Goal: Task Accomplishment & Management: Use online tool/utility

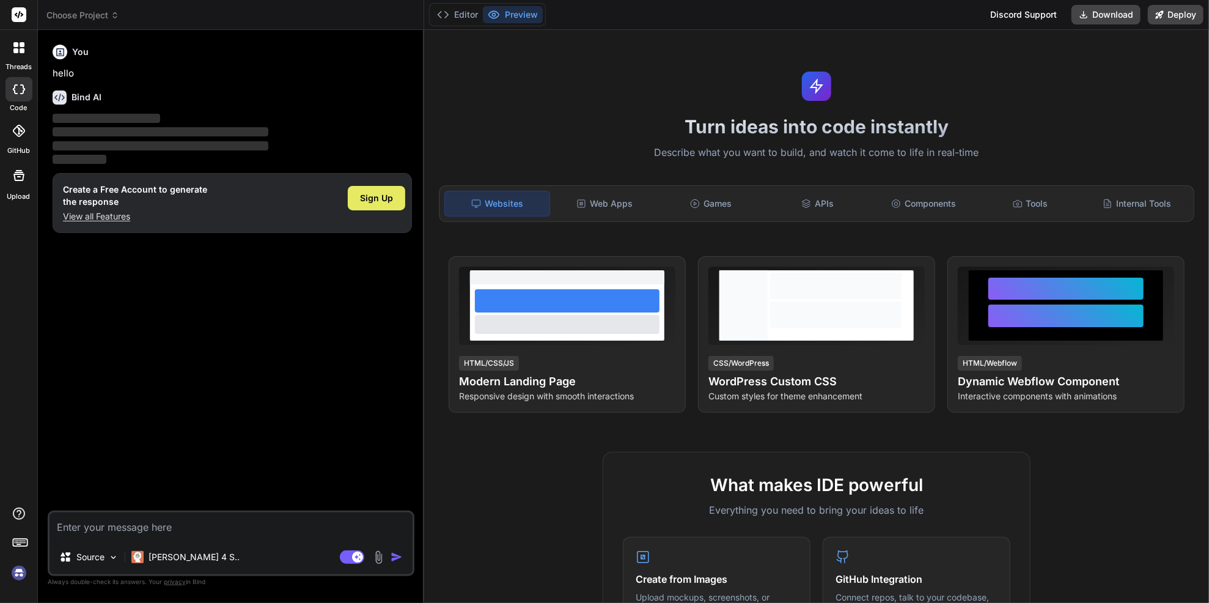
click at [371, 204] on span "Sign Up" at bounding box center [376, 198] width 33 height 12
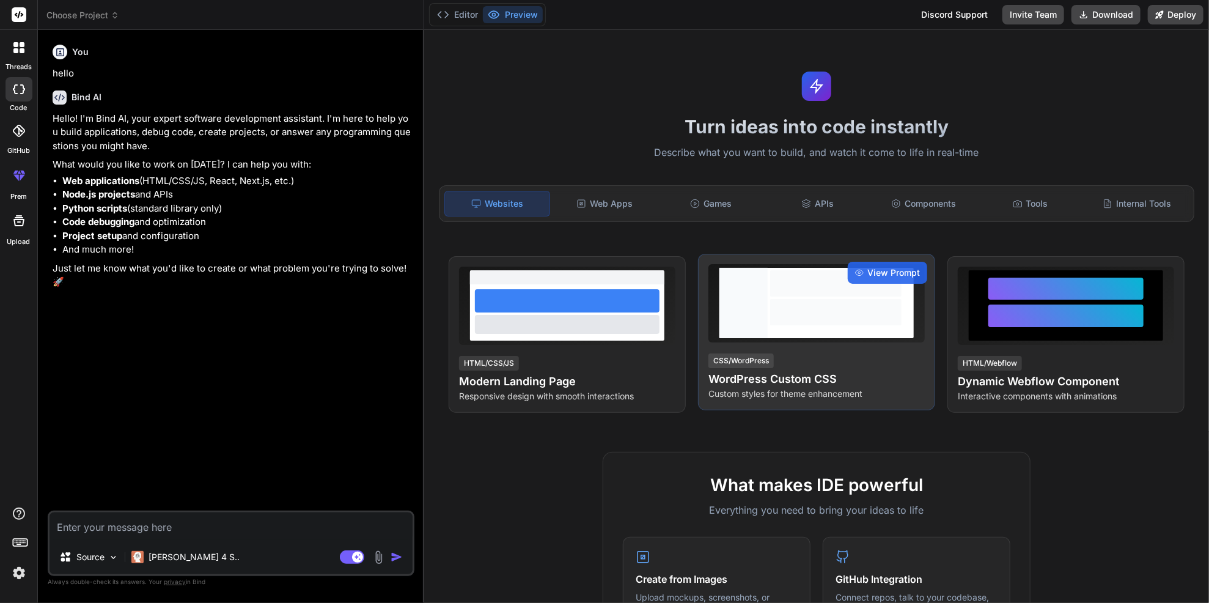
type textarea "x"
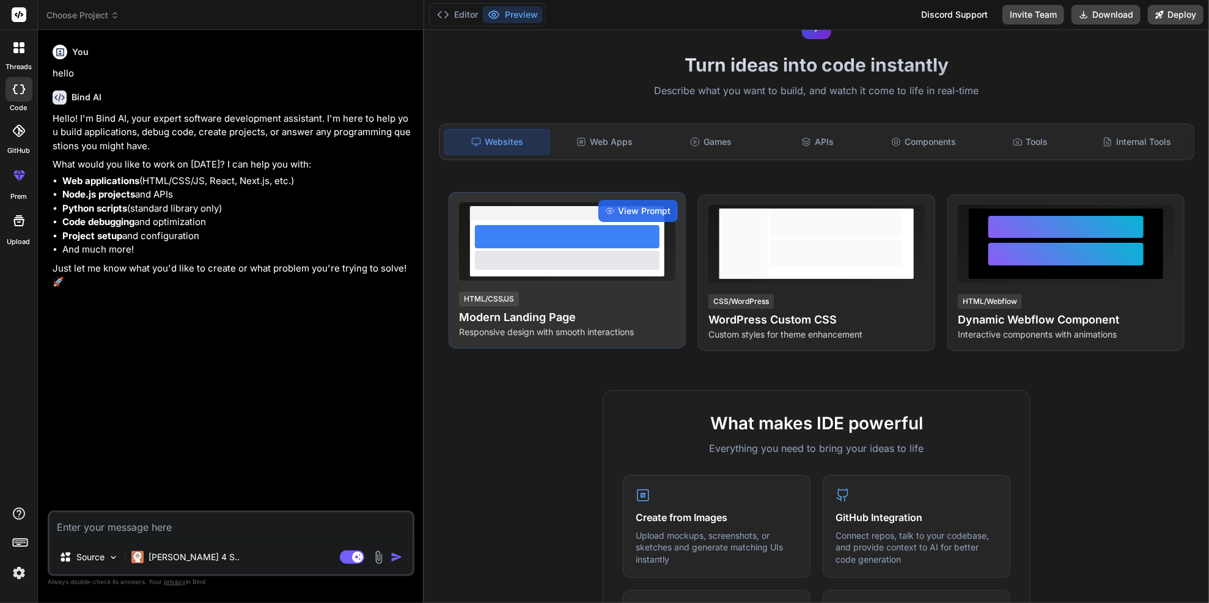
scroll to position [61, 0]
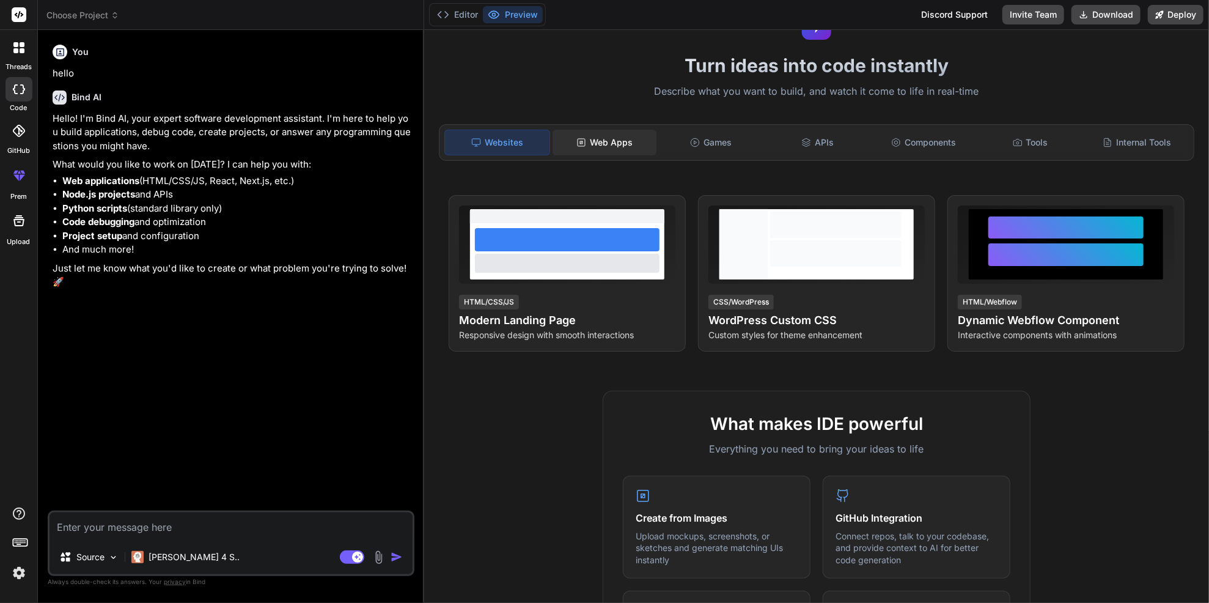
click at [633, 155] on div "Web Apps" at bounding box center [605, 143] width 104 height 26
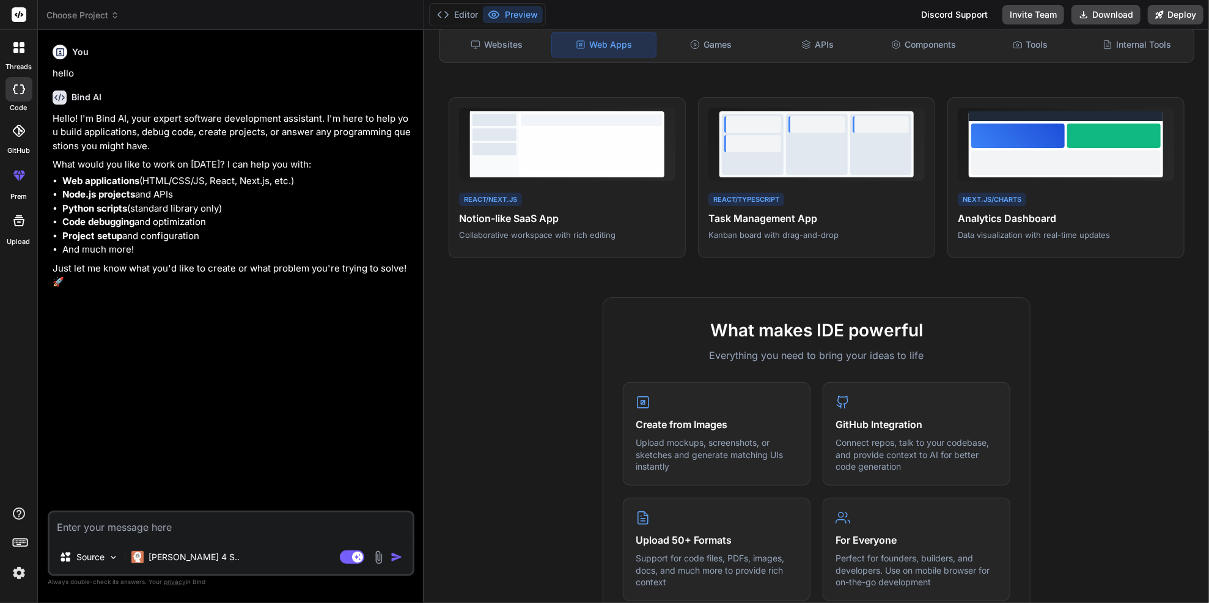
scroll to position [183, 0]
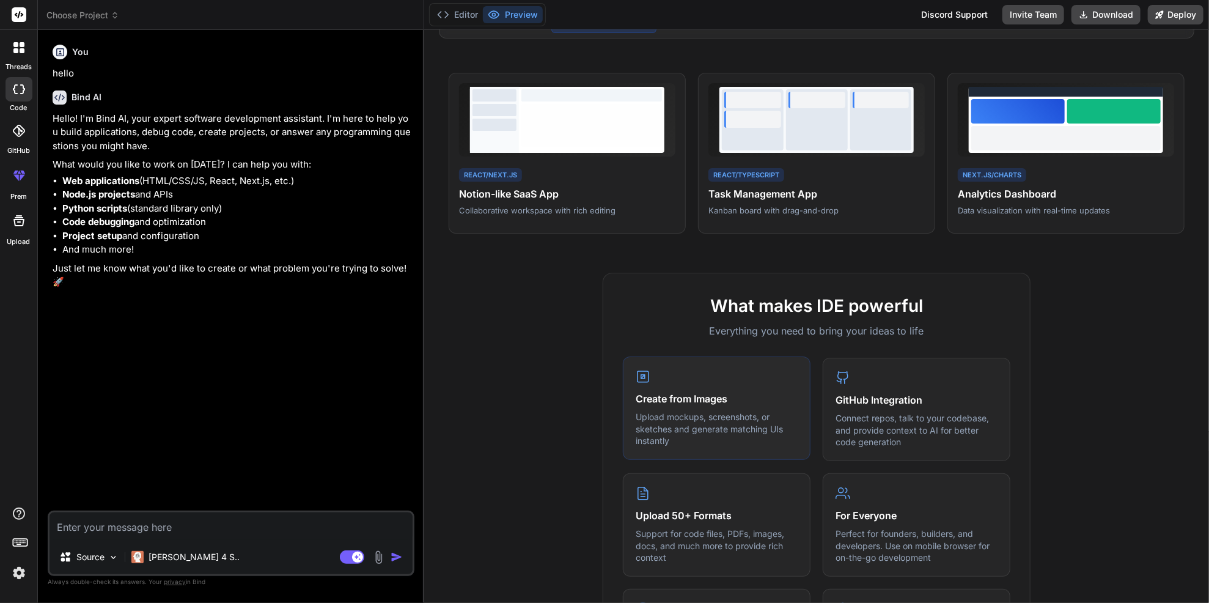
click at [670, 406] on h4 "Create from Images" at bounding box center [717, 398] width 162 height 15
click at [682, 447] on p "Upload mockups, screenshots, or sketches and generate matching UIs instantly" at bounding box center [717, 429] width 162 height 36
click at [682, 406] on h4 "Create from Images" at bounding box center [717, 398] width 162 height 15
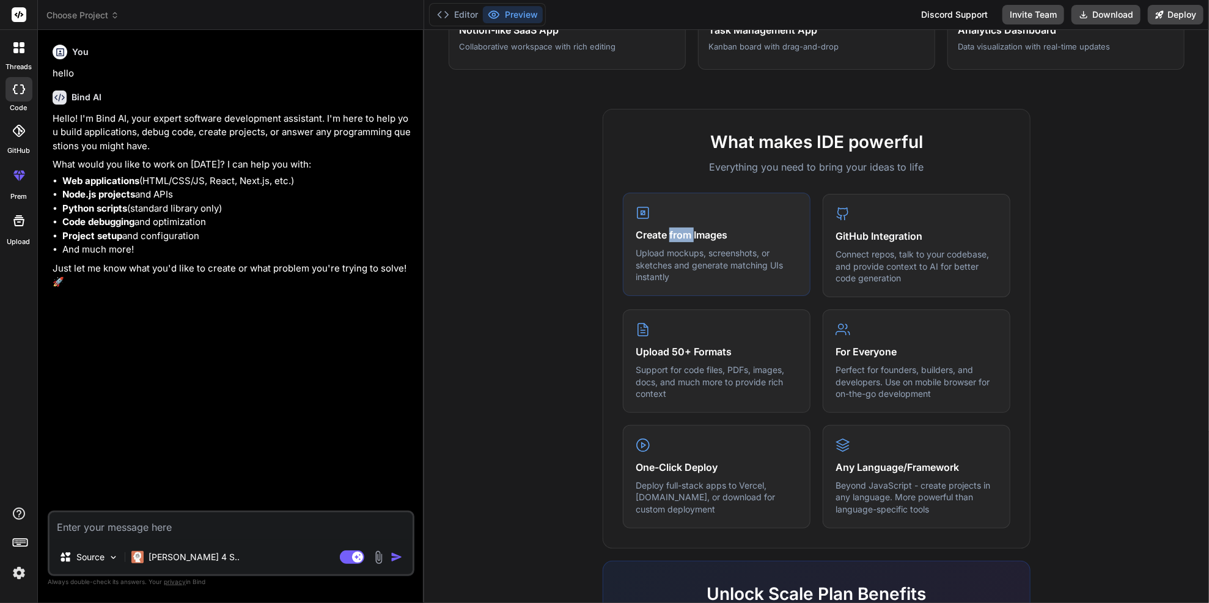
scroll to position [367, 0]
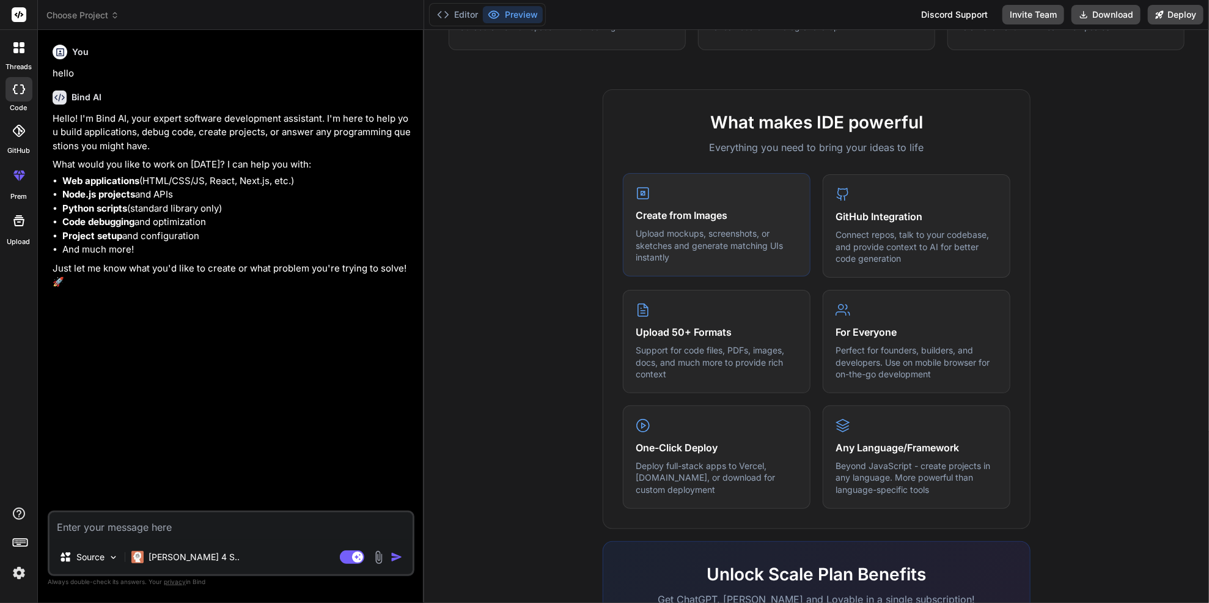
click at [714, 257] on div "Create from Images Upload mockups, screenshots, or sketches and generate matchi…" at bounding box center [717, 224] width 188 height 103
click at [729, 223] on h4 "Create from Images" at bounding box center [717, 215] width 162 height 15
click at [739, 264] on p "Upload mockups, screenshots, or sketches and generate matching UIs instantly" at bounding box center [717, 245] width 162 height 36
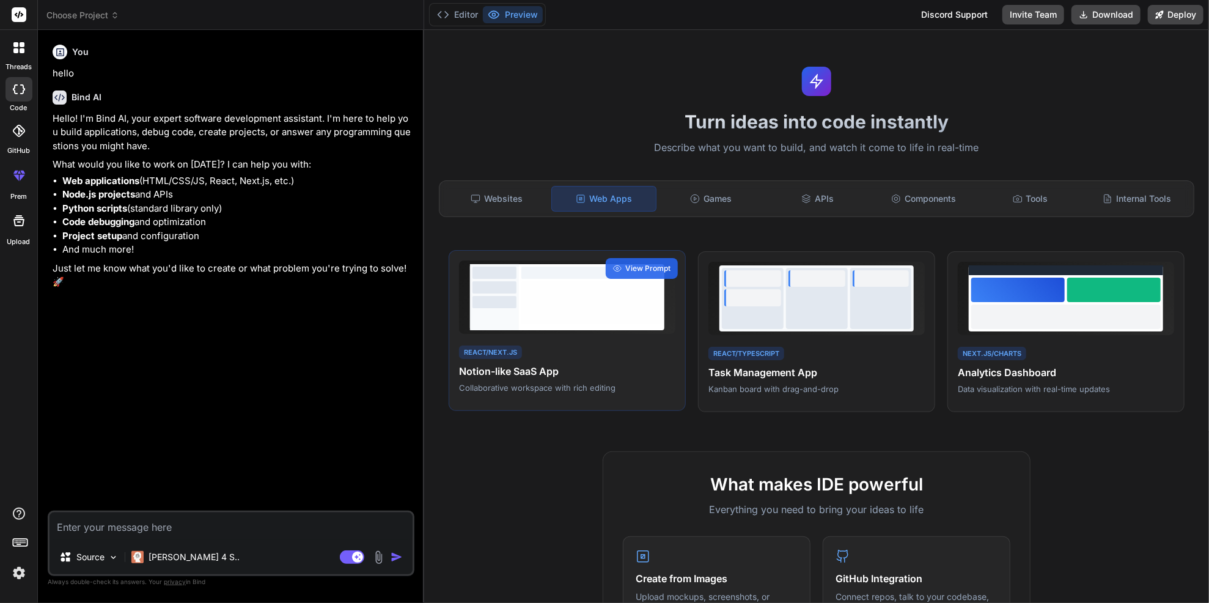
scroll to position [0, 0]
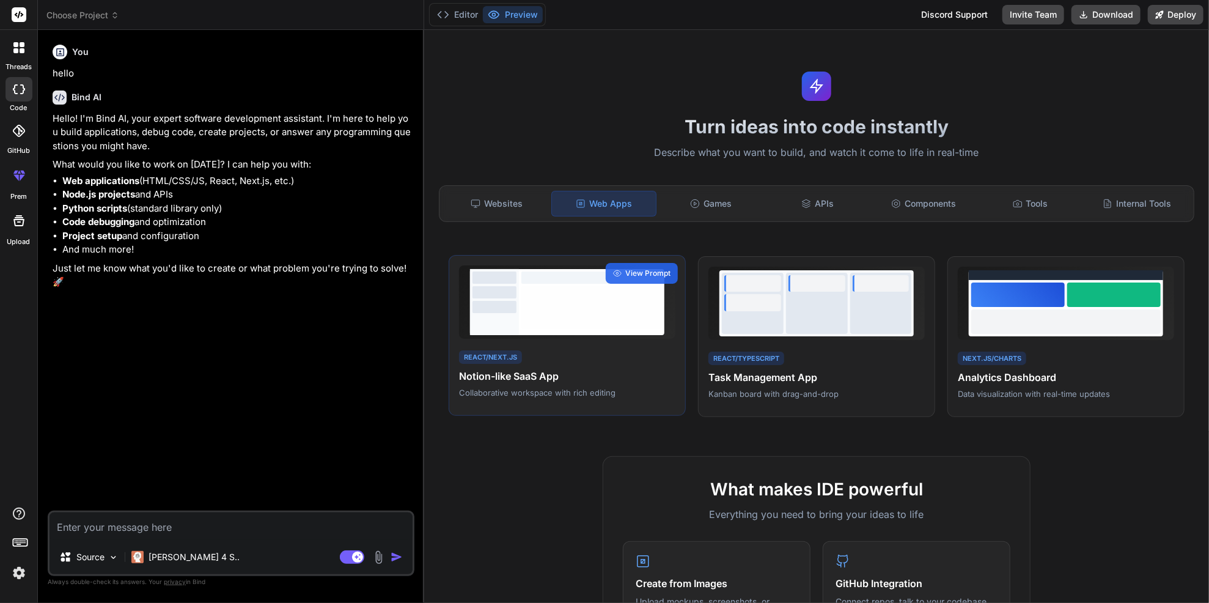
click at [559, 329] on div at bounding box center [592, 307] width 141 height 43
click at [545, 329] on div at bounding box center [592, 307] width 141 height 43
click at [654, 279] on span "View Prompt" at bounding box center [647, 273] width 45 height 11
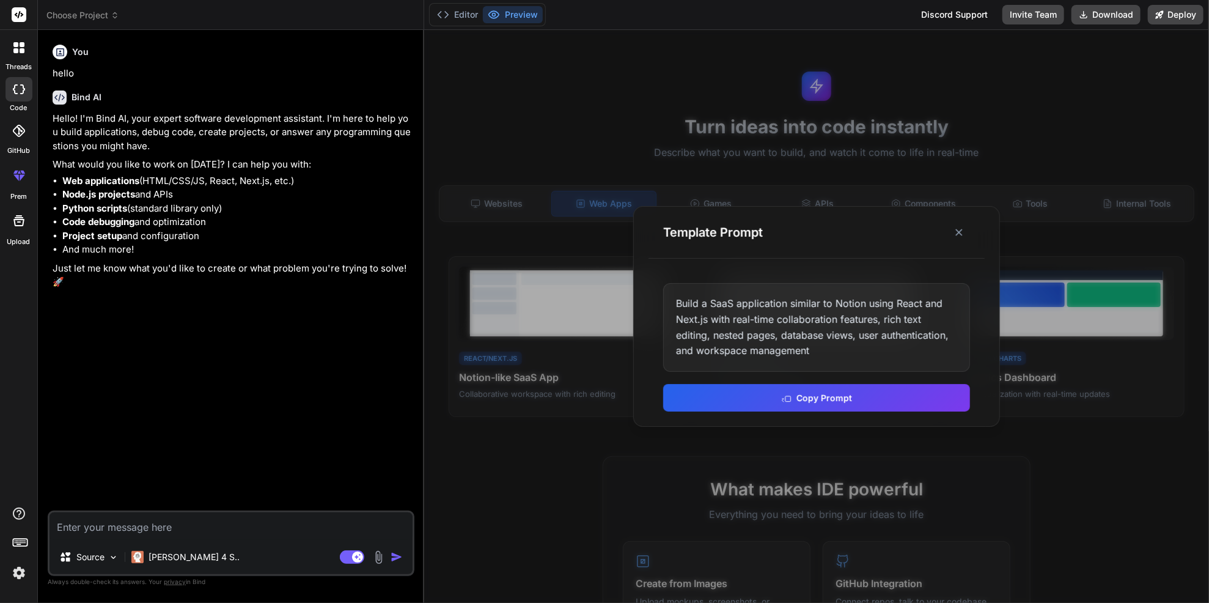
click at [347, 512] on textarea at bounding box center [231, 526] width 363 height 28
click at [176, 517] on textarea at bounding box center [231, 526] width 363 height 28
paste textarea "Create a full-stack, web-based online clothing store (women's fashion) with a P…"
type textarea "Create a full-stack, web-based online clothing store (women's fashion) with a P…"
type textarea "x"
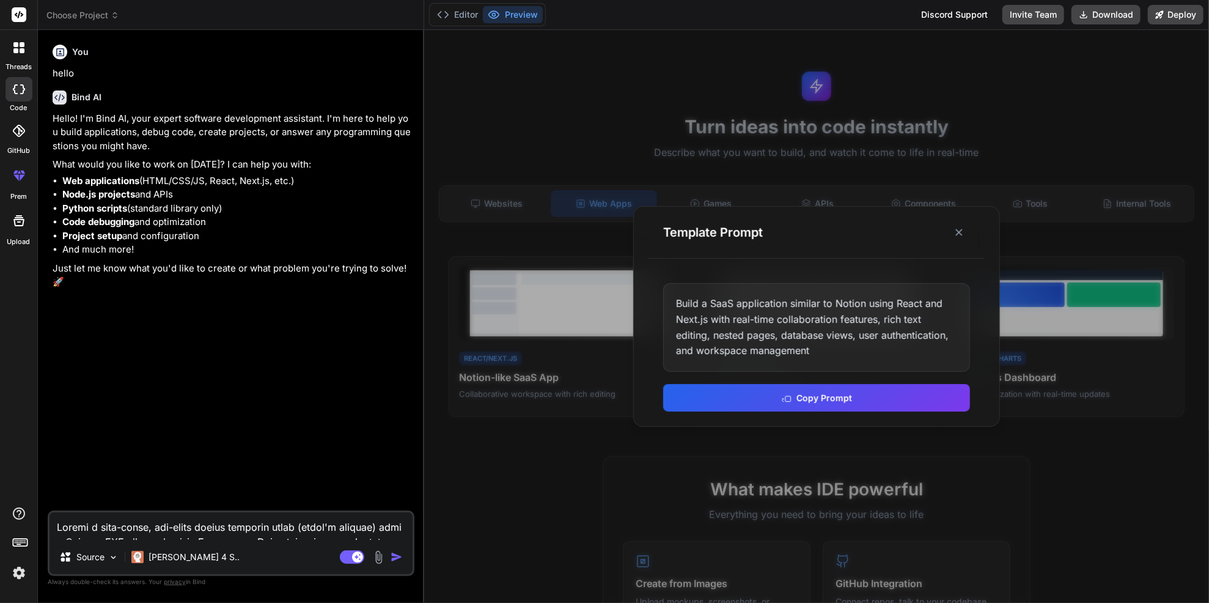
scroll to position [2185, 0]
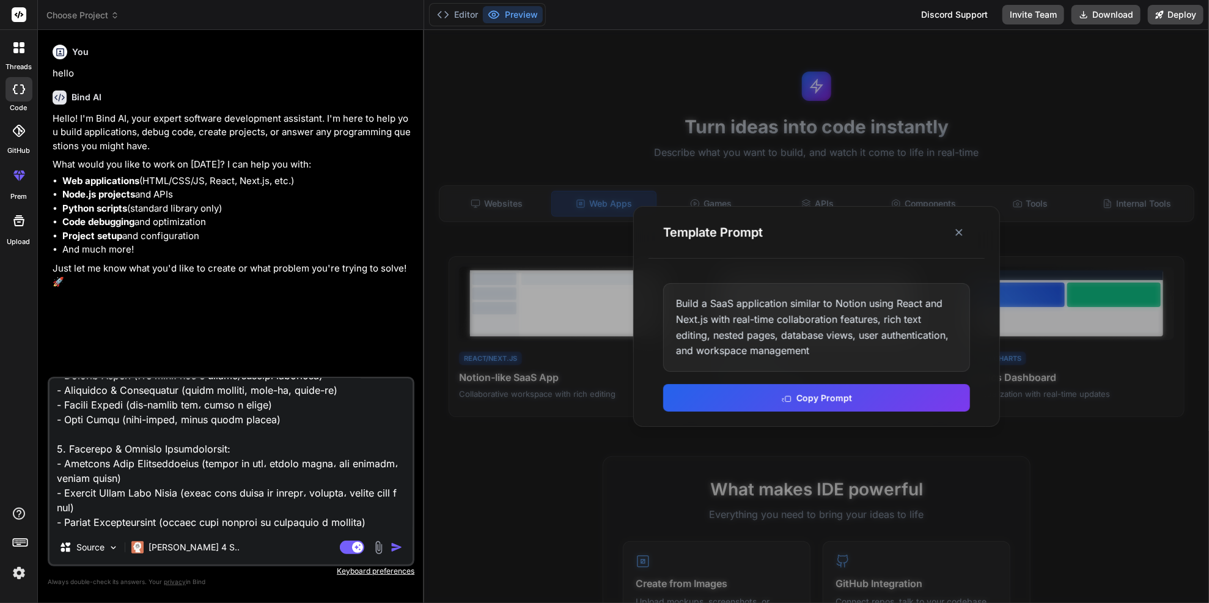
type textarea "Create a full-stack, web-based online clothing store (women's fashion) with a P…"
click at [372, 540] on img at bounding box center [379, 547] width 14 height 14
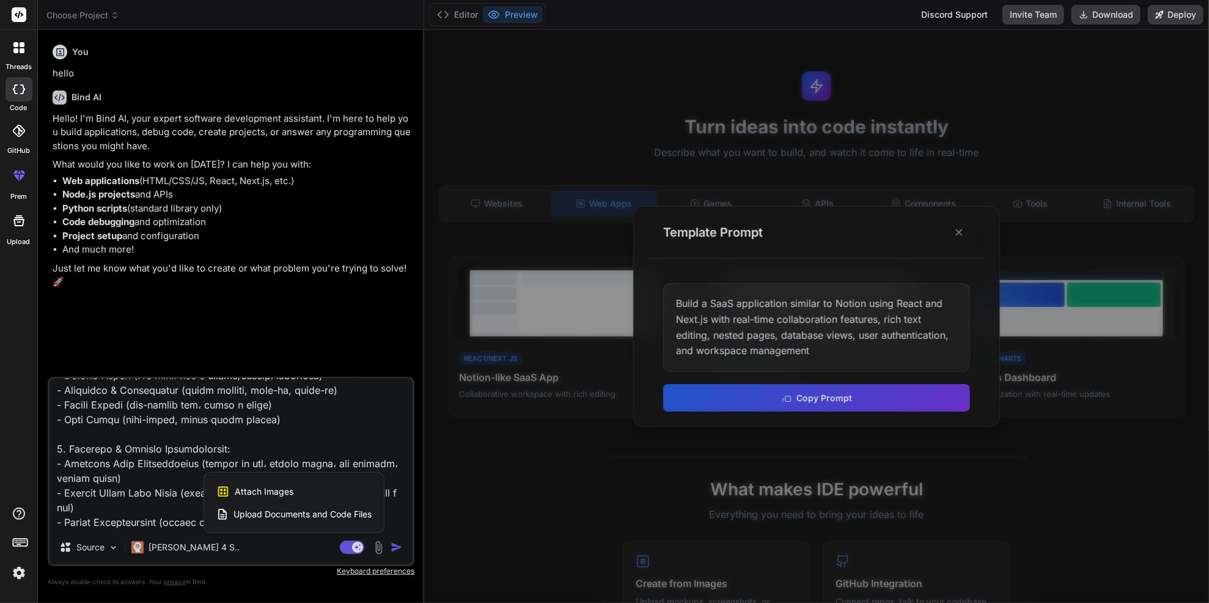
click at [257, 485] on span "Attach Images" at bounding box center [264, 491] width 59 height 12
type textarea "x"
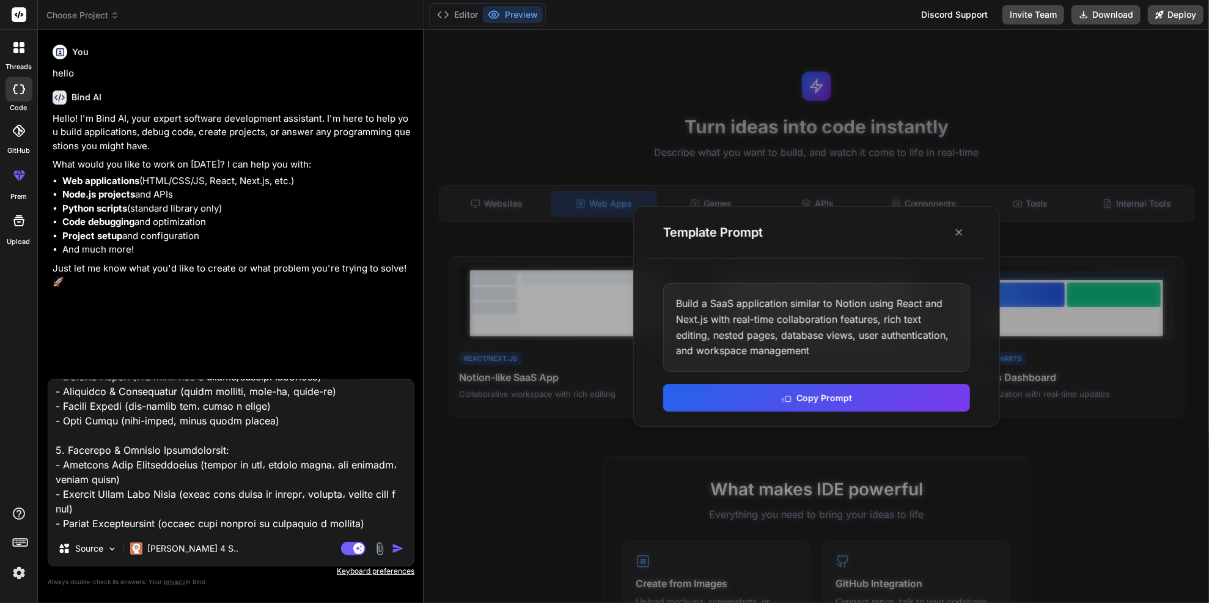
type input "C:\fakepath\desktop(lg).png"
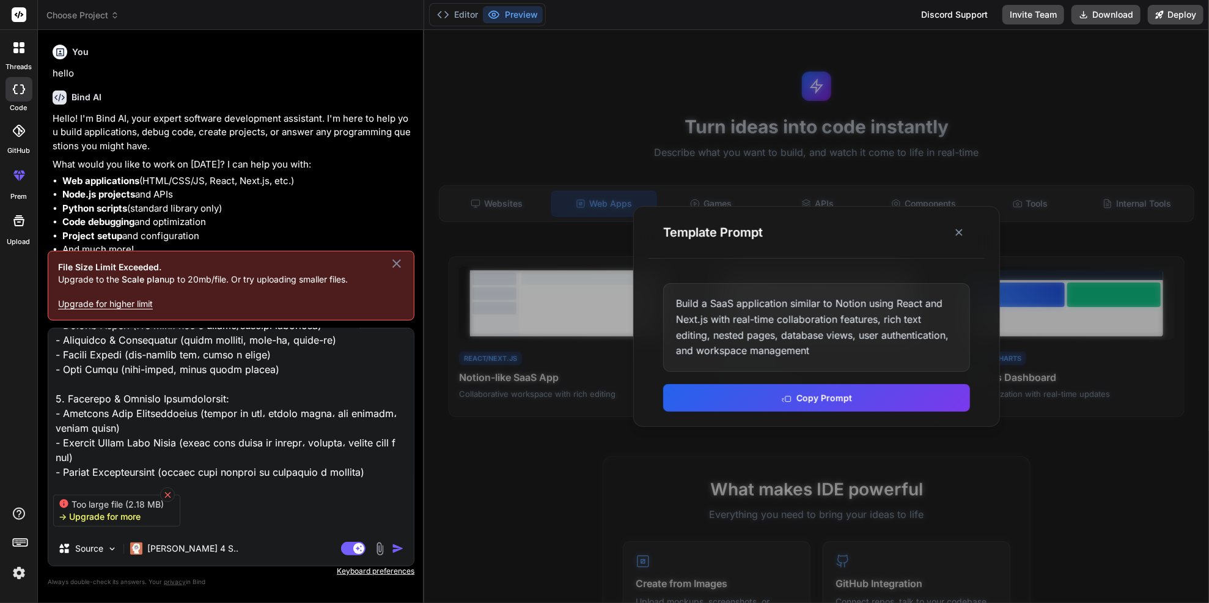
click at [173, 490] on icon at bounding box center [168, 495] width 10 height 10
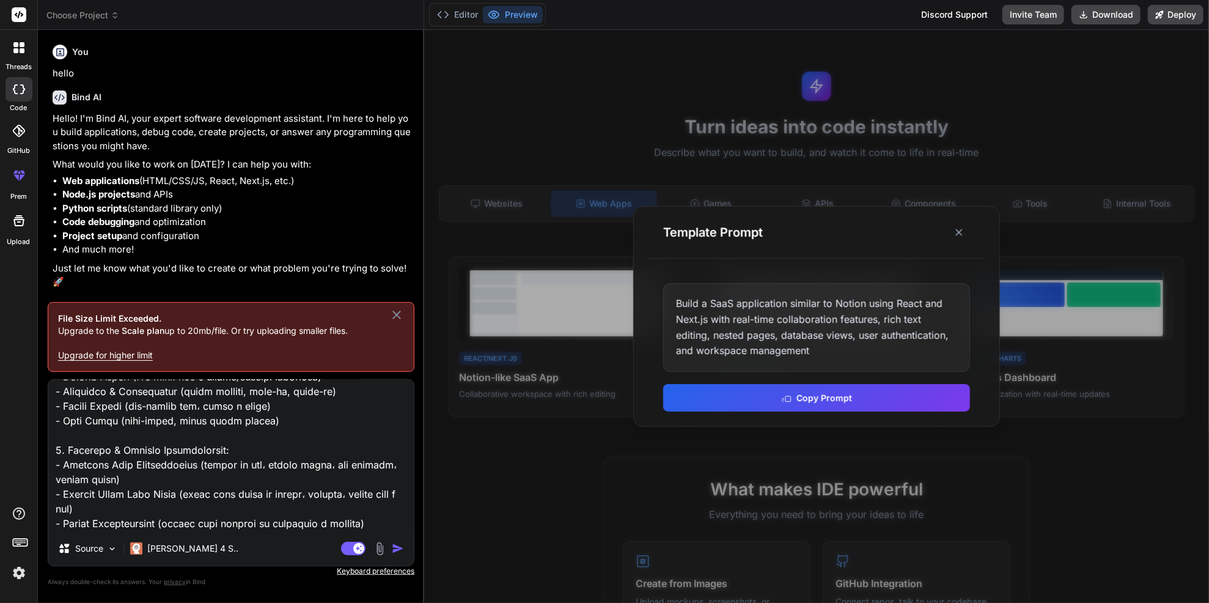
click at [374, 542] on img at bounding box center [380, 549] width 14 height 14
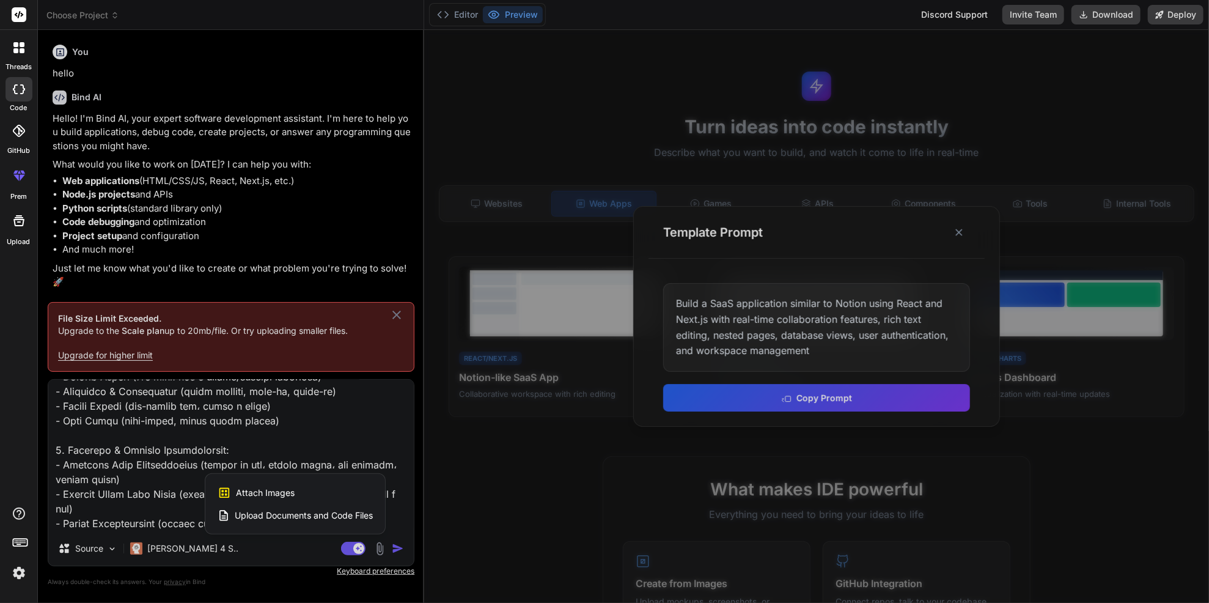
click at [276, 487] on span "Attach Images" at bounding box center [265, 493] width 59 height 12
type textarea "x"
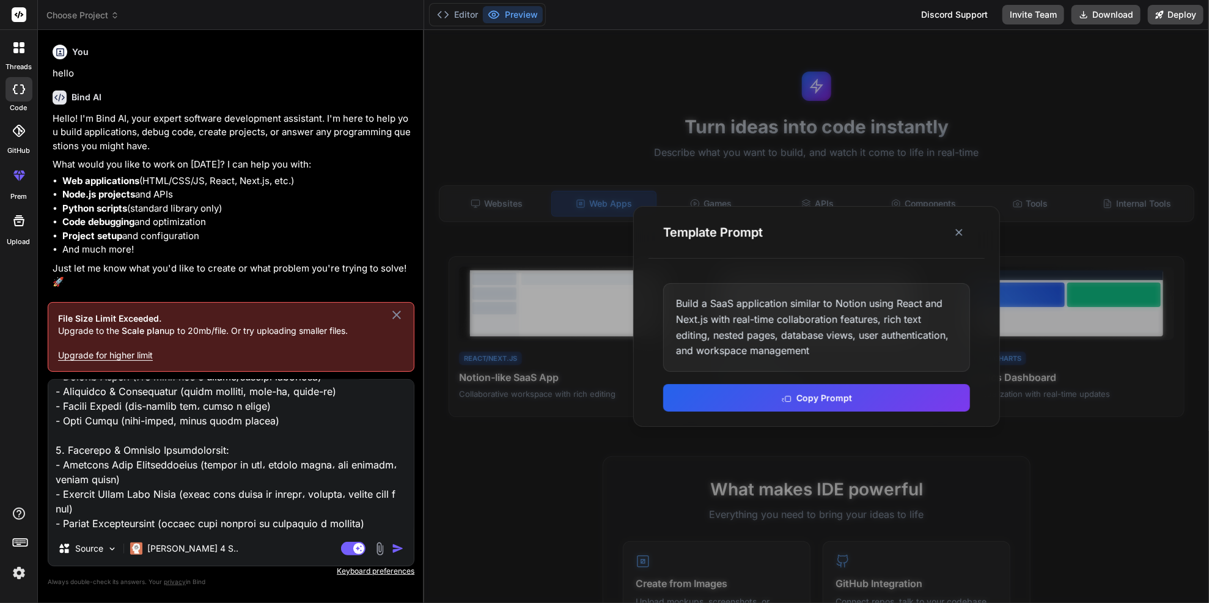
type input "C:\fakepath\mobile(sm).png"
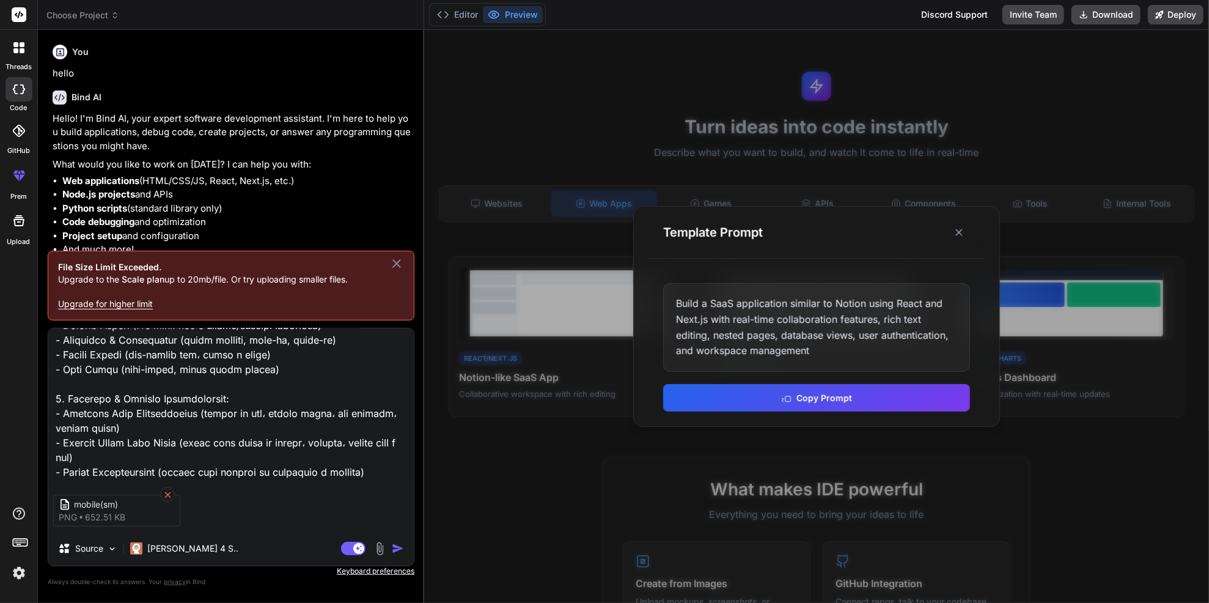
click at [173, 490] on icon at bounding box center [168, 495] width 10 height 10
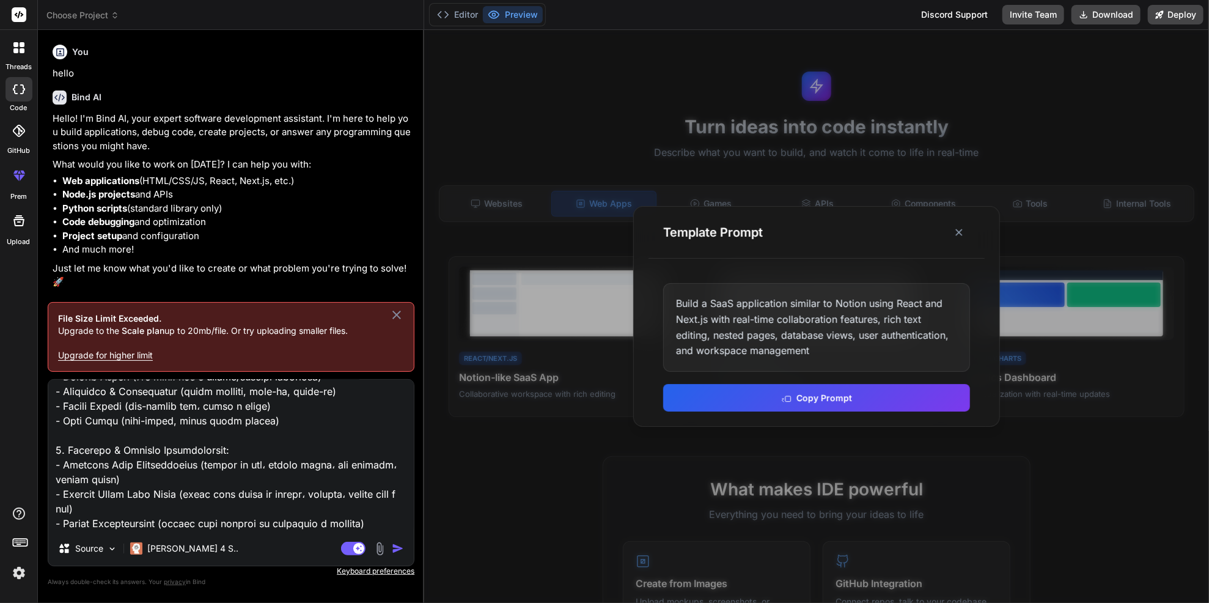
click at [394, 308] on icon at bounding box center [396, 315] width 15 height 15
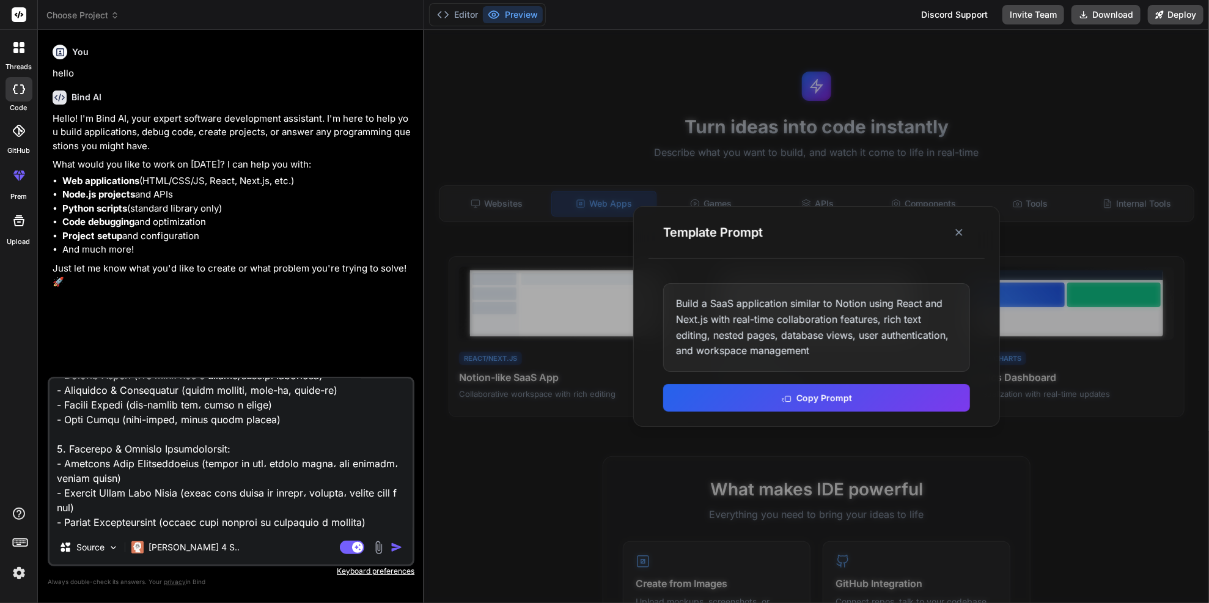
click at [394, 541] on img "button" at bounding box center [397, 547] width 12 height 12
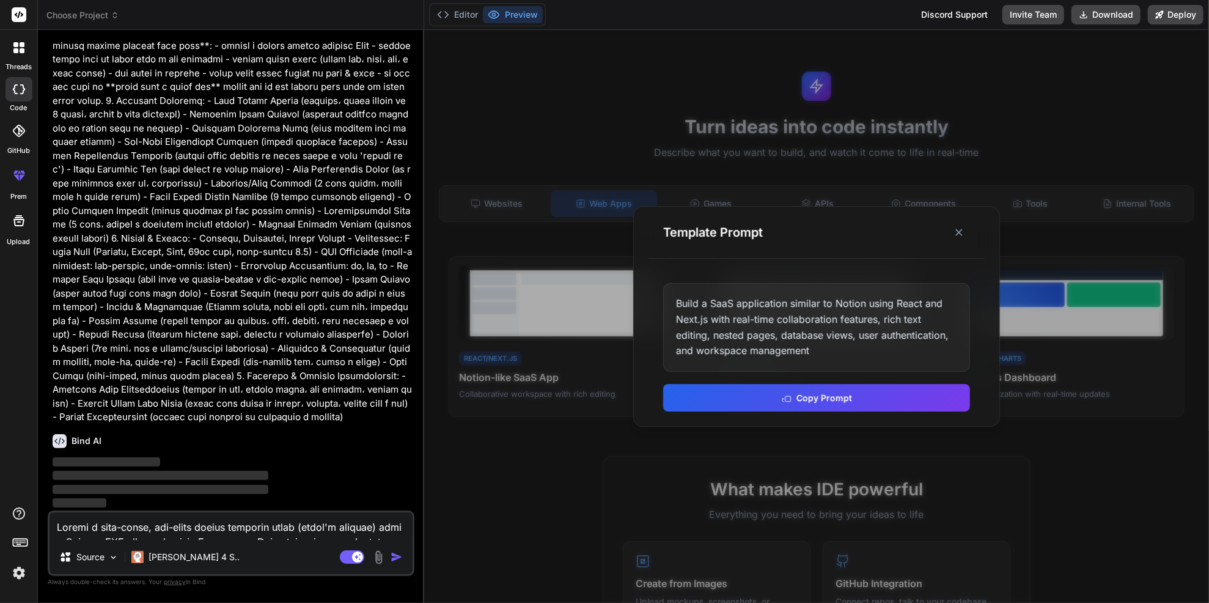
scroll to position [610, 0]
type textarea "x"
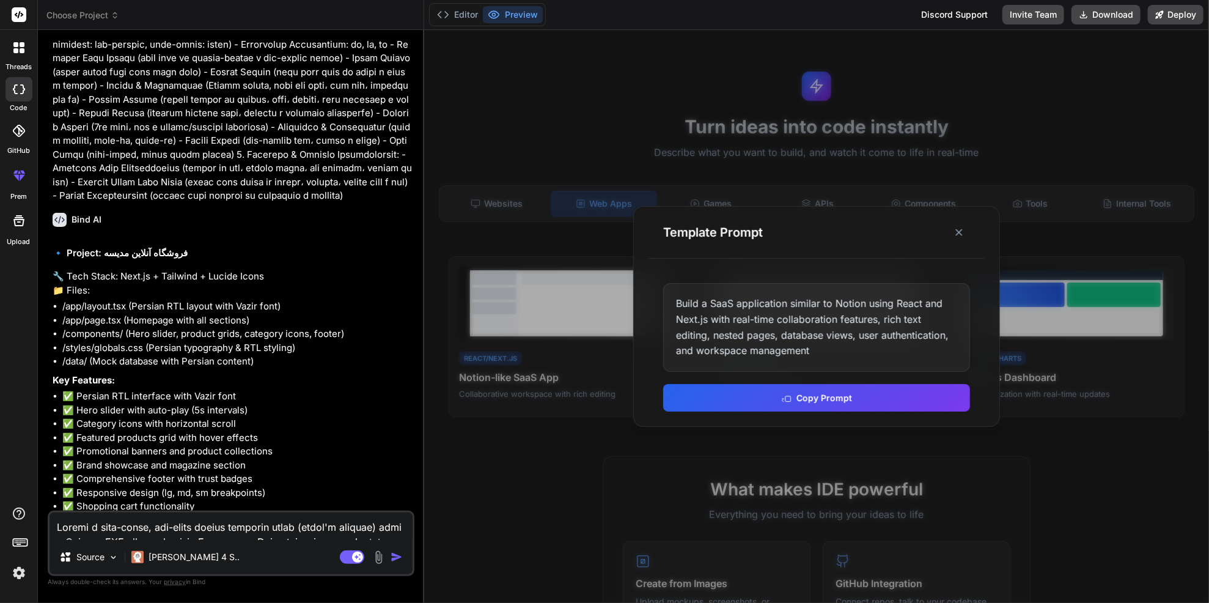
scroll to position [920, 0]
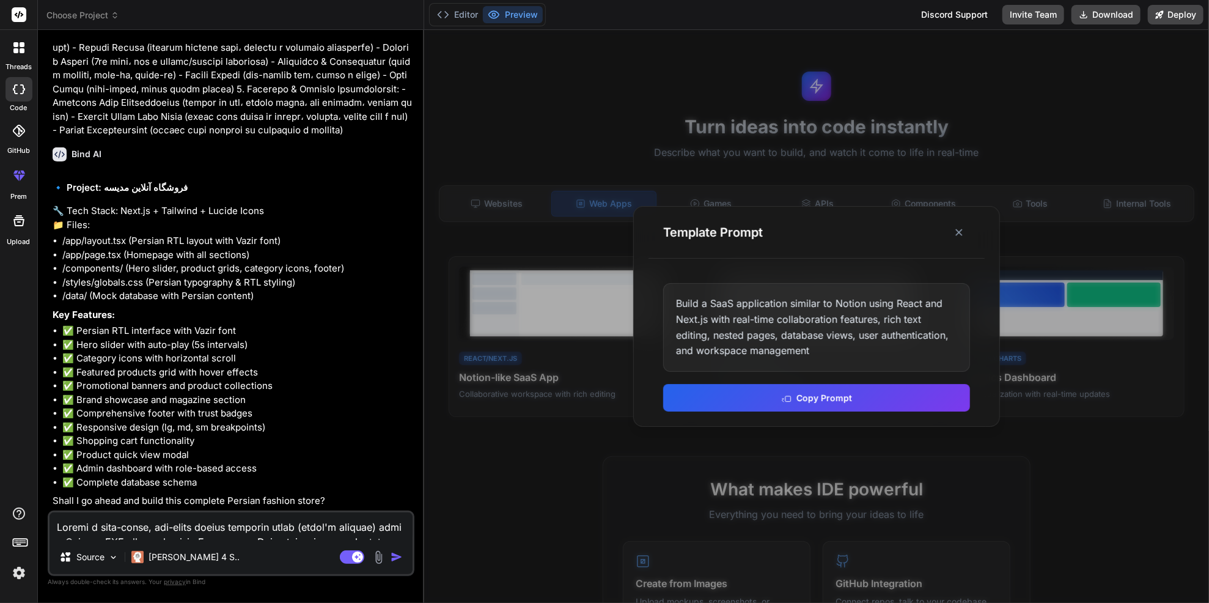
click at [209, 513] on textarea at bounding box center [231, 526] width 363 height 28
type textarea "غ"
type textarea "x"
type textarea "ا"
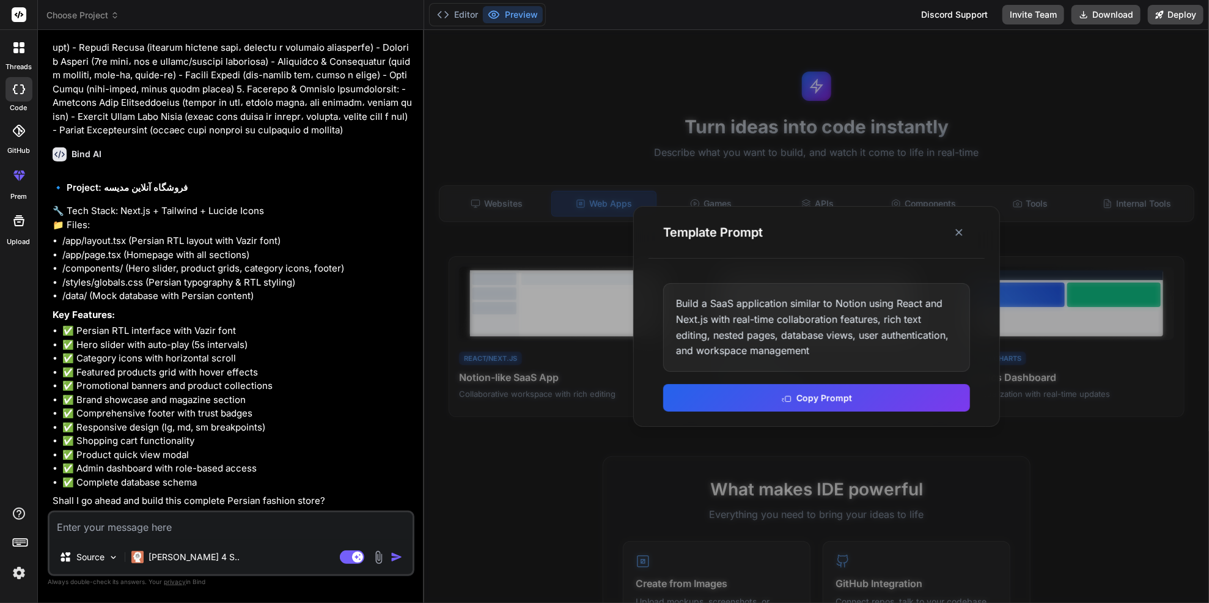
type textarea "x"
type textarea "ار"
type textarea "x"
type textarea "اره"
type textarea "x"
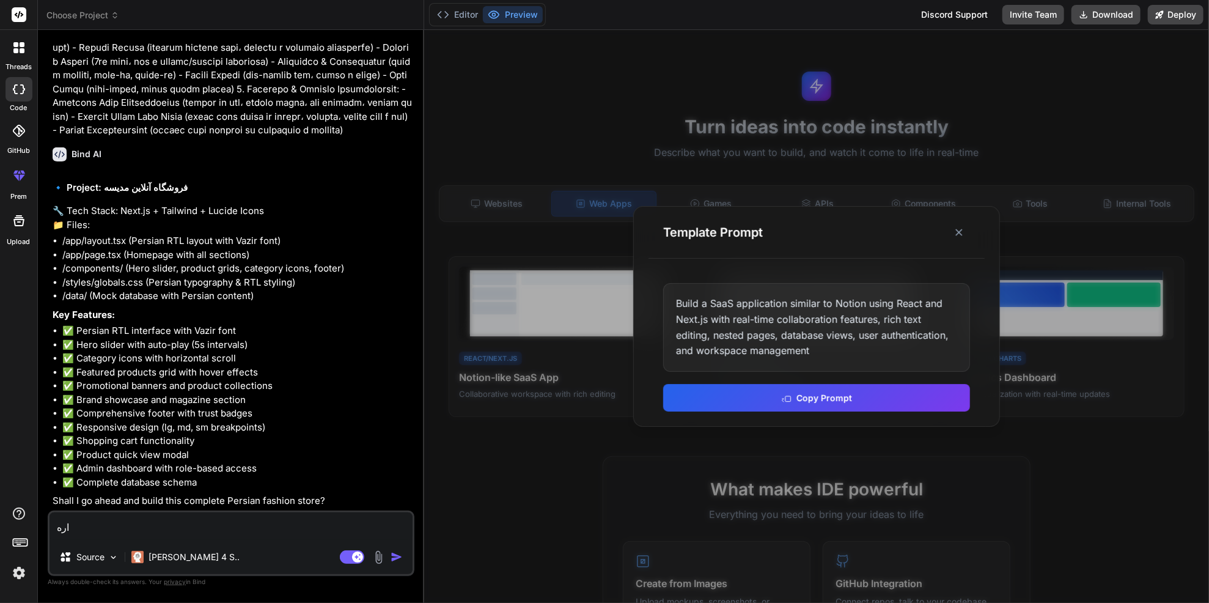
type textarea "اره"
type textarea "x"
type textarea "اره -"
type textarea "x"
type textarea "اره -"
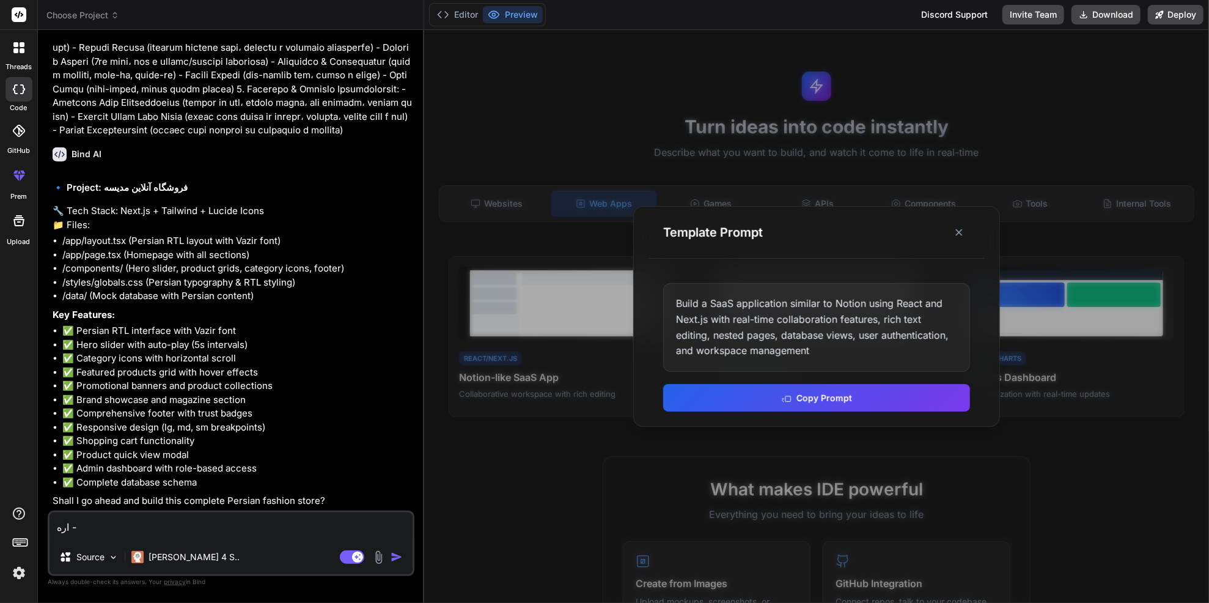
type textarea "x"
type textarea "اره - ت"
type textarea "x"
type textarea "اره - تو"
type textarea "x"
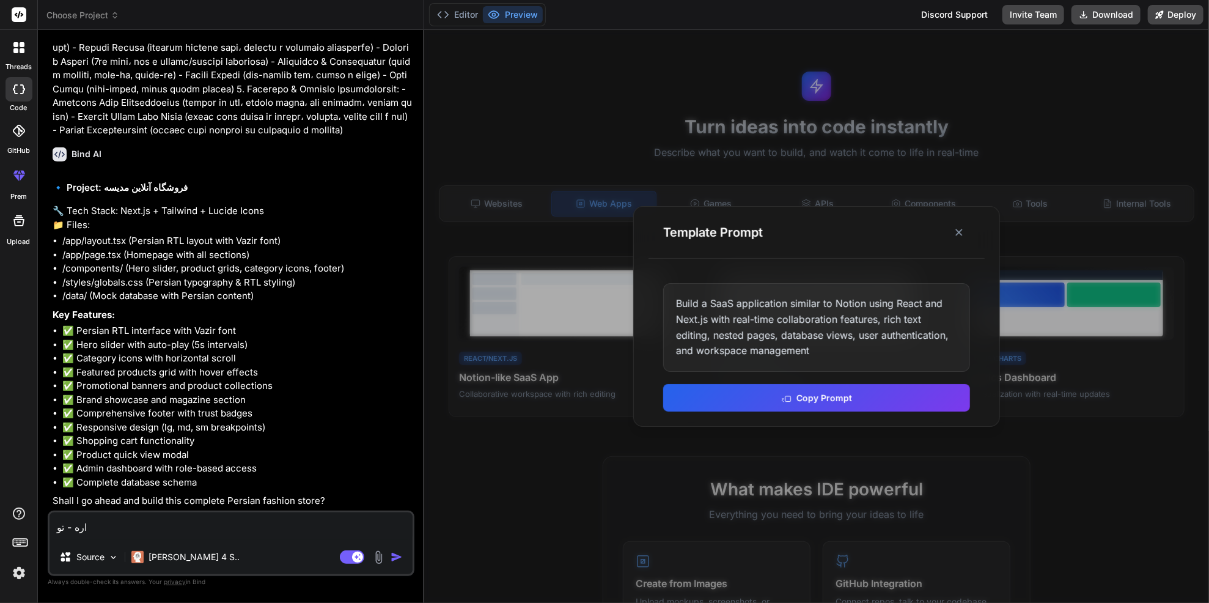
type textarea "اره - تو"
type textarea "x"
type textarea "اره - تو م"
type textarea "x"
type textarea "اره - تو می"
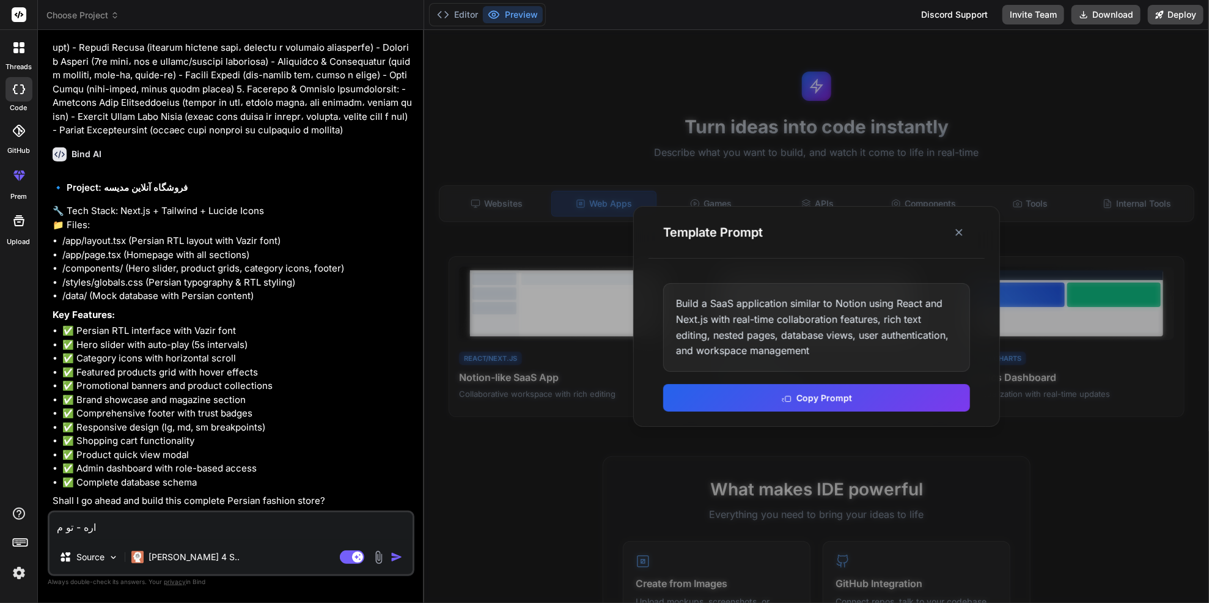
type textarea "x"
type textarea "اره - تو میت"
type textarea "x"
type textarea "اره - تو میتو"
type textarea "x"
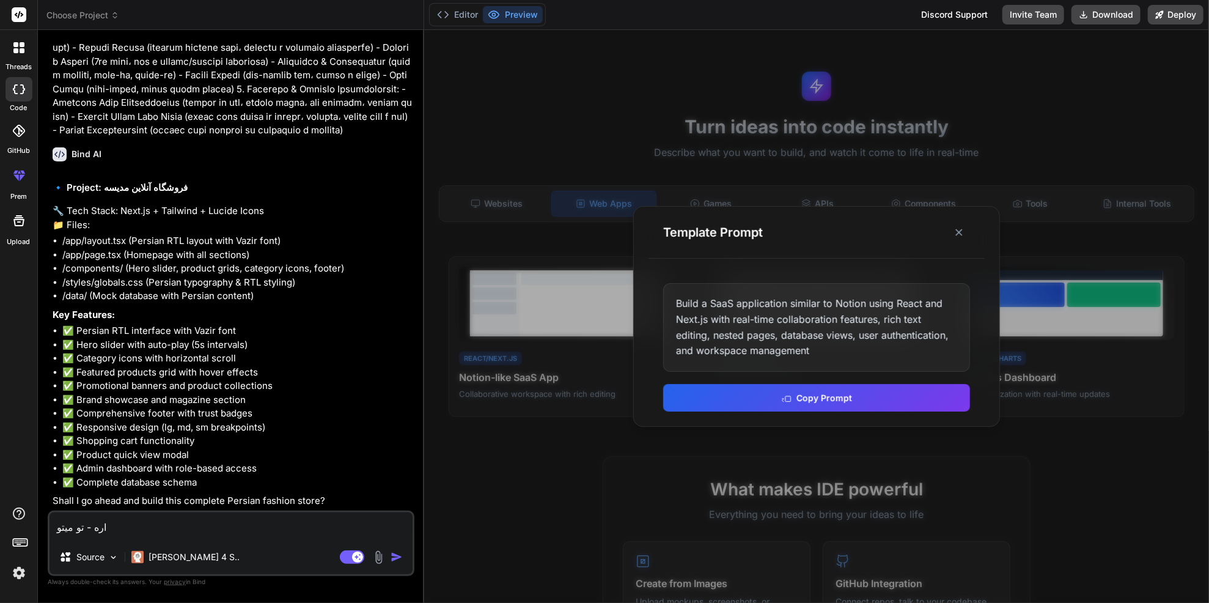
type textarea "اره - تو میتون"
type textarea "x"
type textarea "اره - تو میتونی"
type textarea "x"
type textarea "اره - تو میتونی"
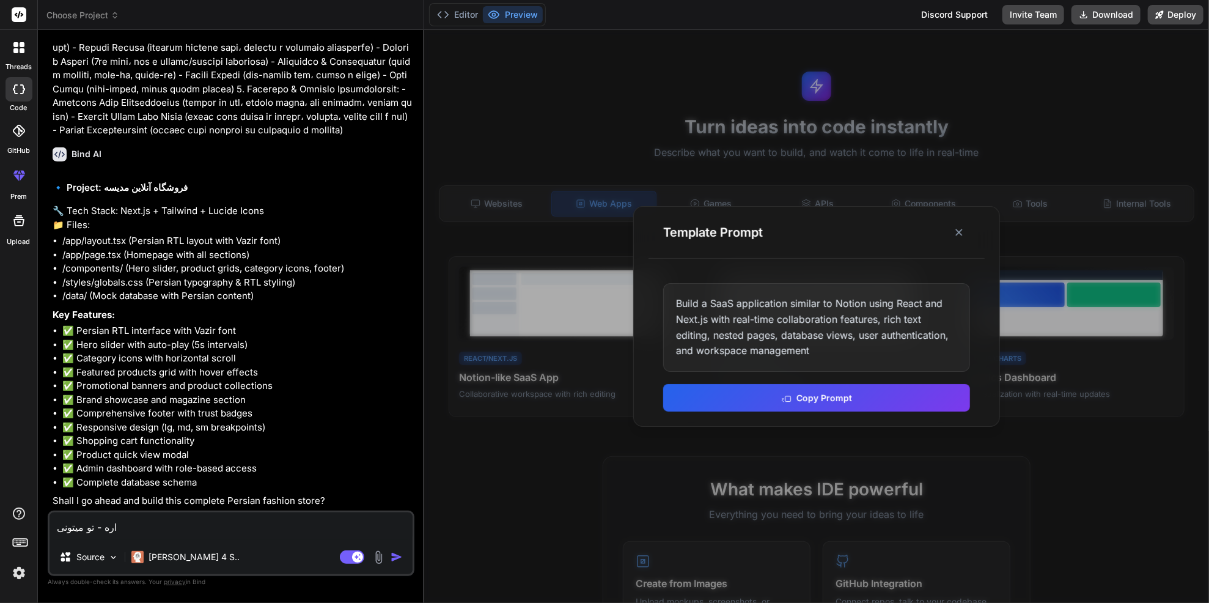
type textarea "x"
type textarea "اره - تو میتونی ب"
type textarea "x"
type textarea "اره - تو میتونی به"
type textarea "x"
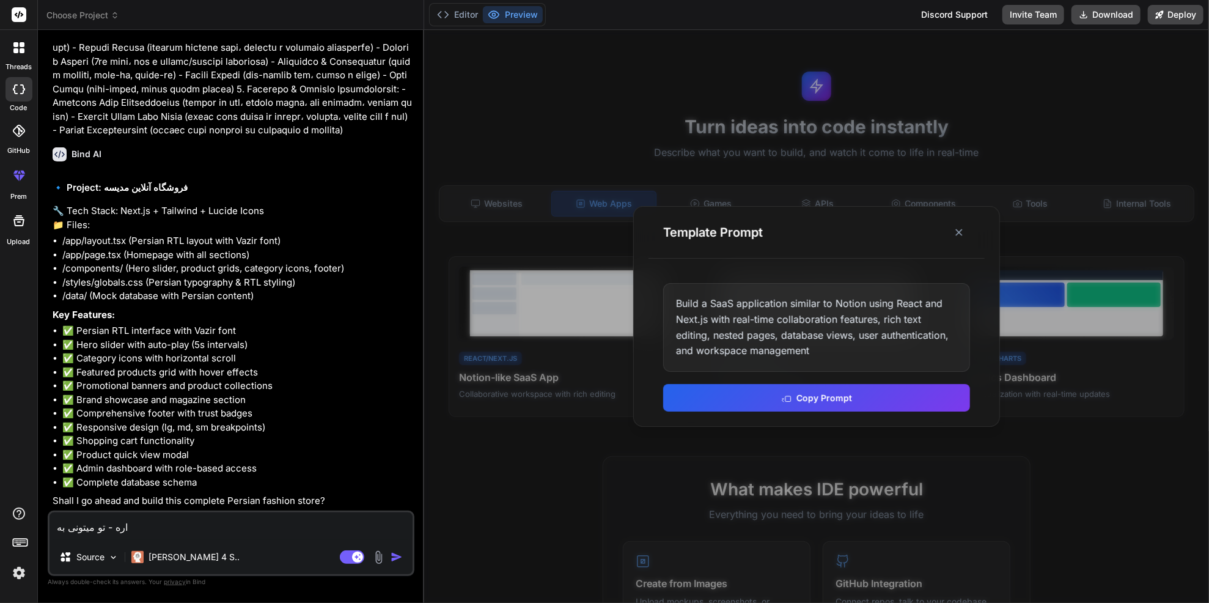
type textarea "اره - تو میتونی به"
type textarea "x"
type textarea "اره - تو میتونی به ا"
type textarea "x"
type textarea "اره - تو میتونی به ای"
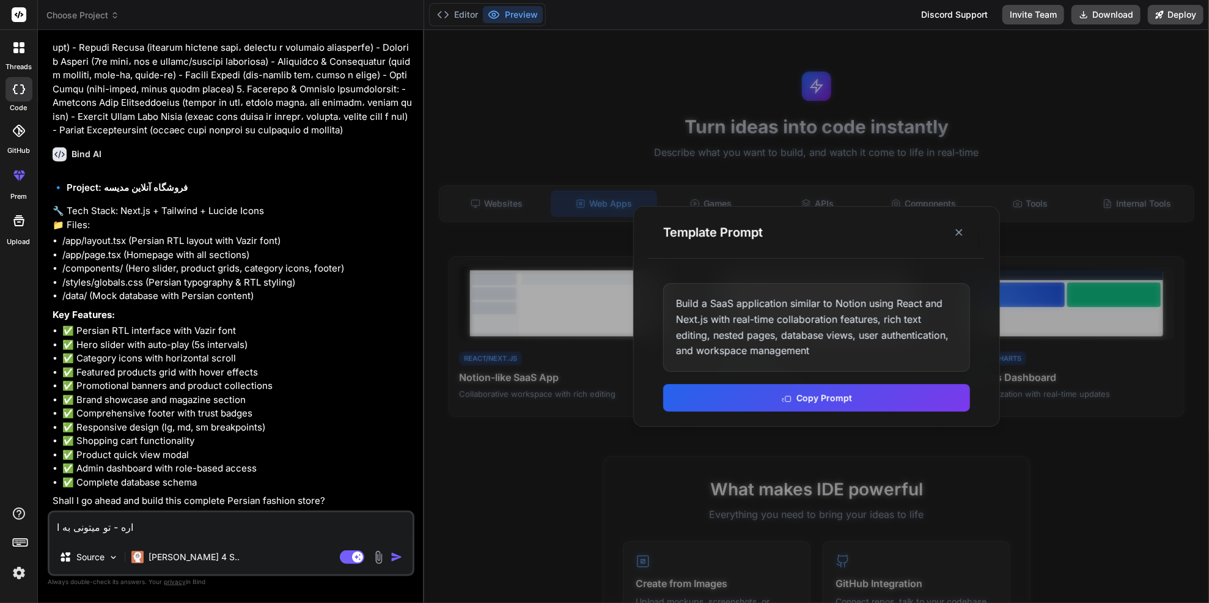
type textarea "x"
type textarea "اره - تو میتونی به این"
type textarea "x"
type textarea "اره - تو میتونی به این"
type textarea "x"
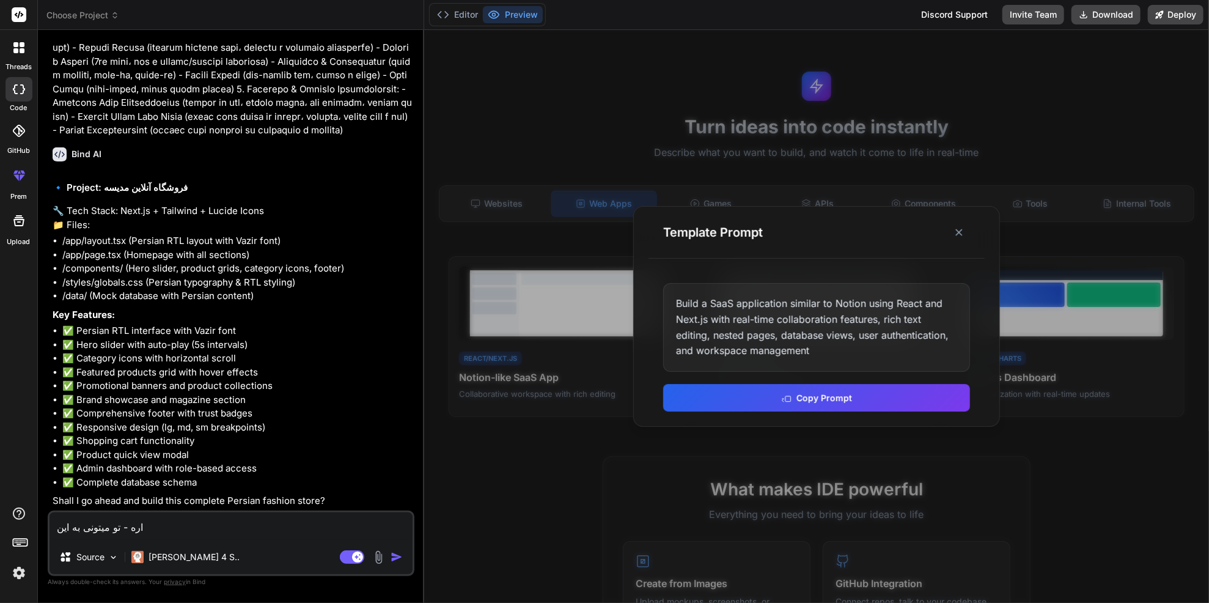
type textarea "اره - تو میتونی به این س"
type textarea "x"
type textarea "اره - تو میتونی به این سا"
type textarea "x"
type textarea "اره - تو میتونی به این سای"
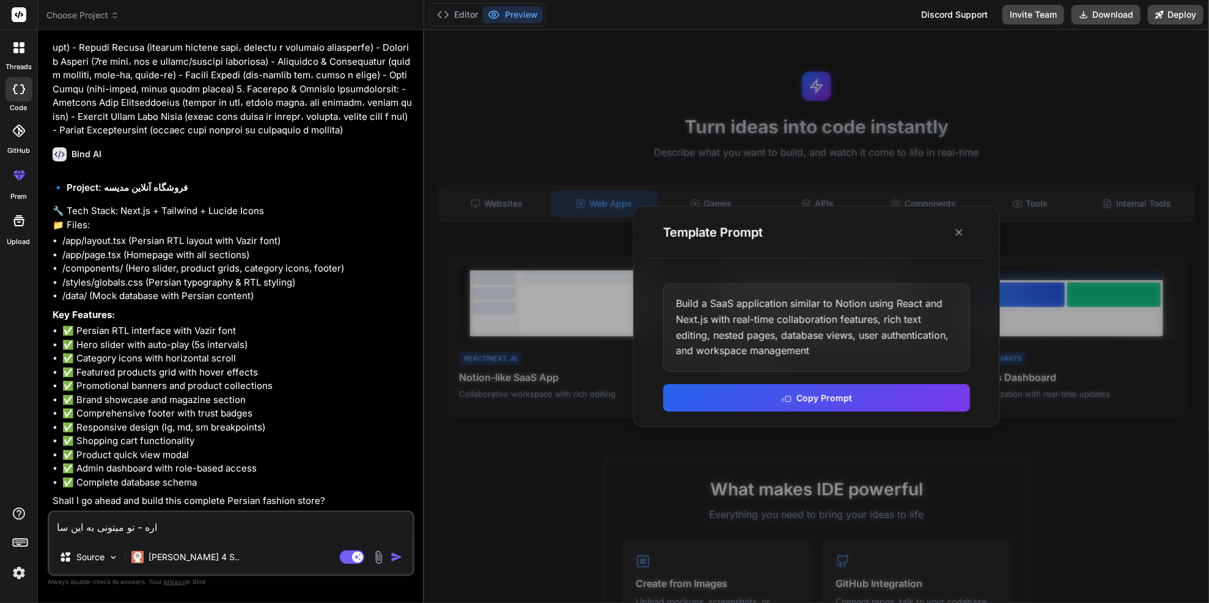
type textarea "x"
type textarea "اره - تو میتونی به این سایت"
type textarea "x"
type textarea "اره - تو میتونی به این سایت"
type textarea "x"
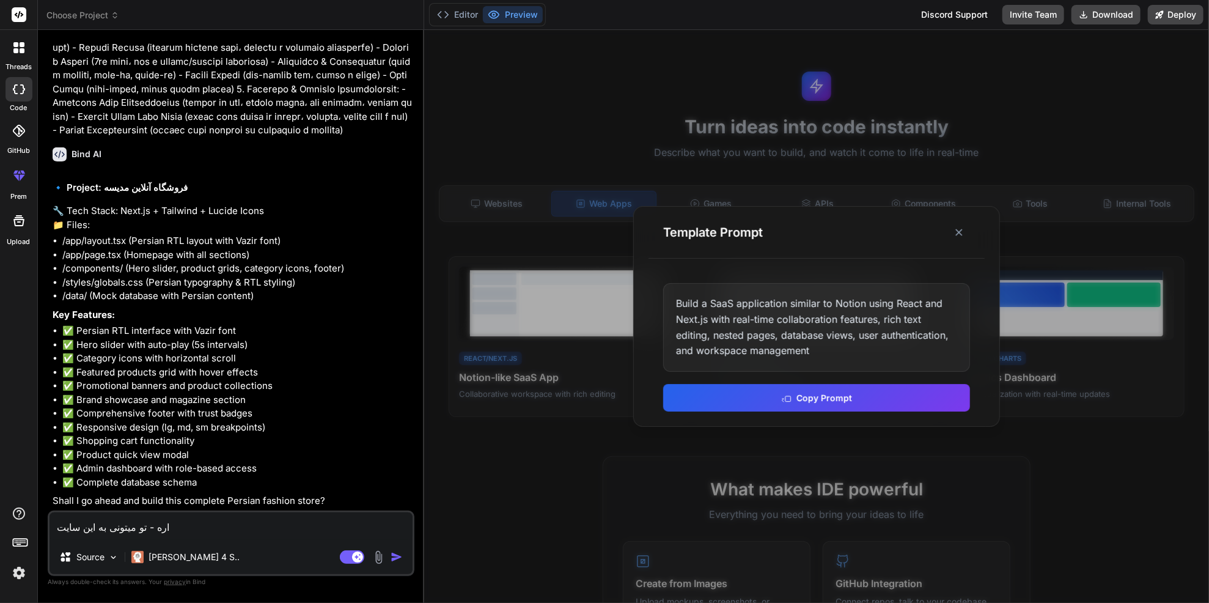
type textarea "اره - تو میتونی به این سایت م"
type textarea "x"
type textarea "اره - تو میتونی به این سایت مر"
type textarea "x"
type textarea "اره - تو میتونی به این سایت مرا"
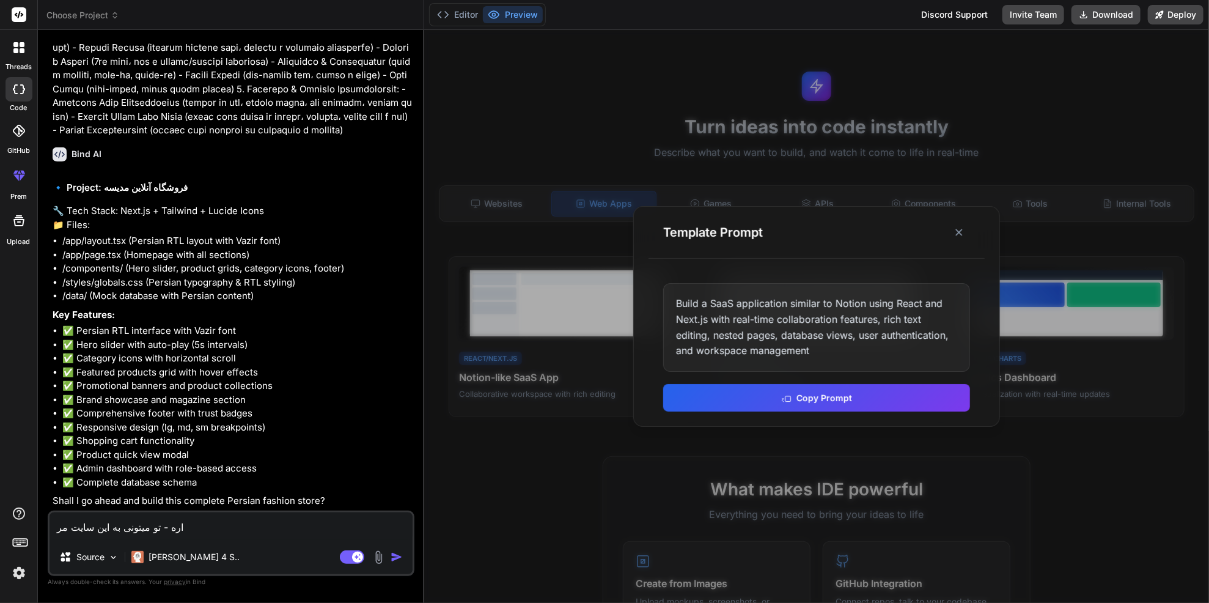
type textarea "x"
type textarea "اره - تو میتونی به این سایت مراج"
type textarea "x"
type textarea "اره - تو میتونی به این سایت مراجع"
type textarea "x"
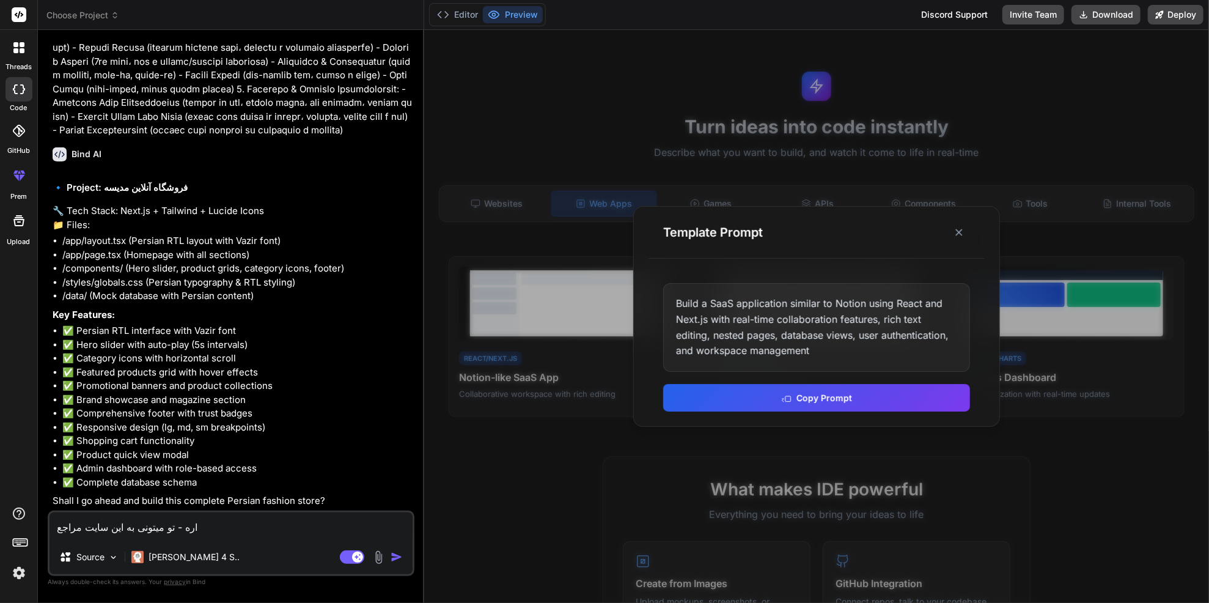
type textarea "اره - تو میتونی به این سایت مراجعه"
type textarea "x"
type textarea "اره - تو میتونی به این سایت مراجعه"
type textarea "x"
type textarea "اره - تو میتونی به این سایت مراجعه ک"
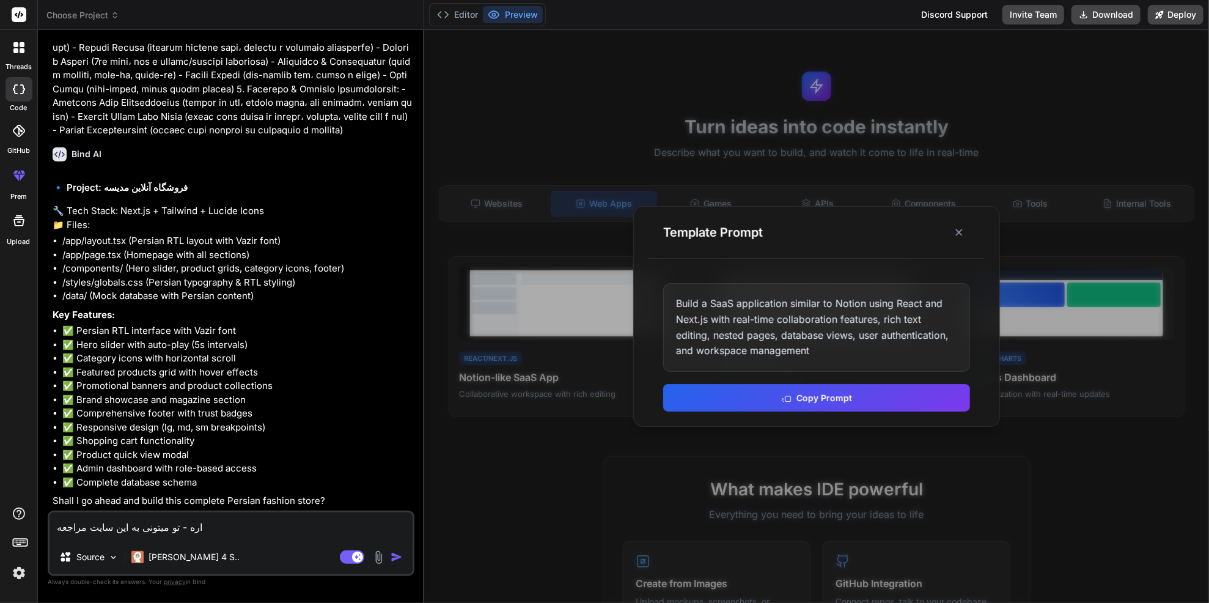
type textarea "x"
type textarea "اره - تو میتونی به این سایت مراجعه کت"
type textarea "x"
type textarea "اره - تو میتونی به این سایت مراجعه کتی"
type textarea "x"
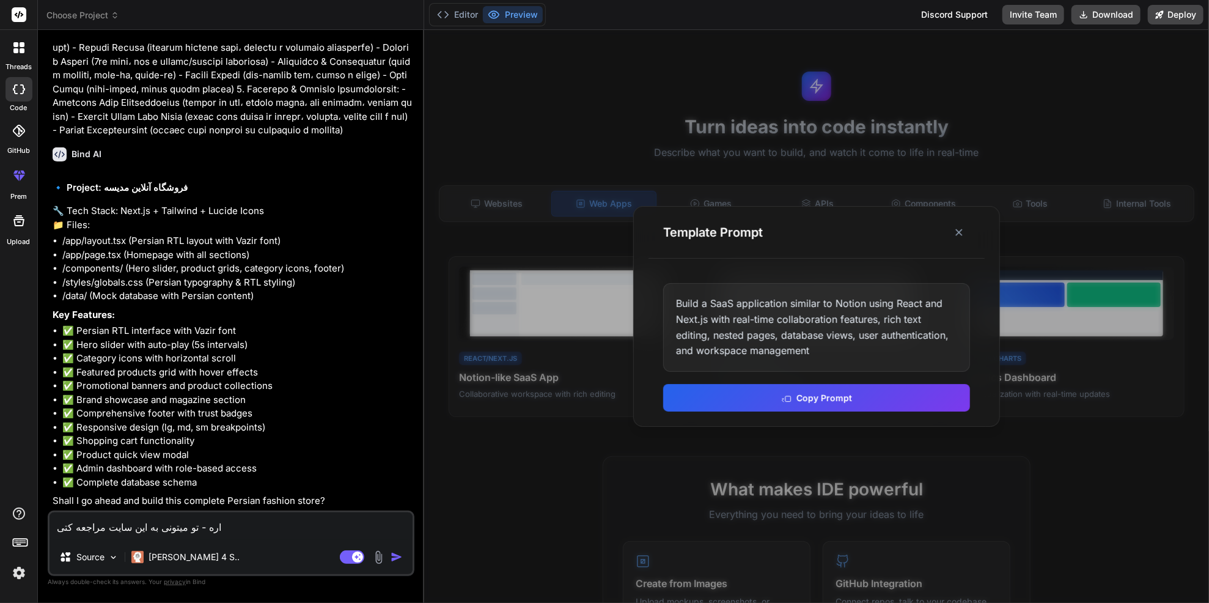
type textarea "اره - تو میتونی به این سایت مراجعه کت"
type textarea "x"
type textarea "اره - تو میتونی به این سایت مراجعه ک"
type textarea "x"
type textarea "اره - تو میتونی به این سایت مراجعه کن"
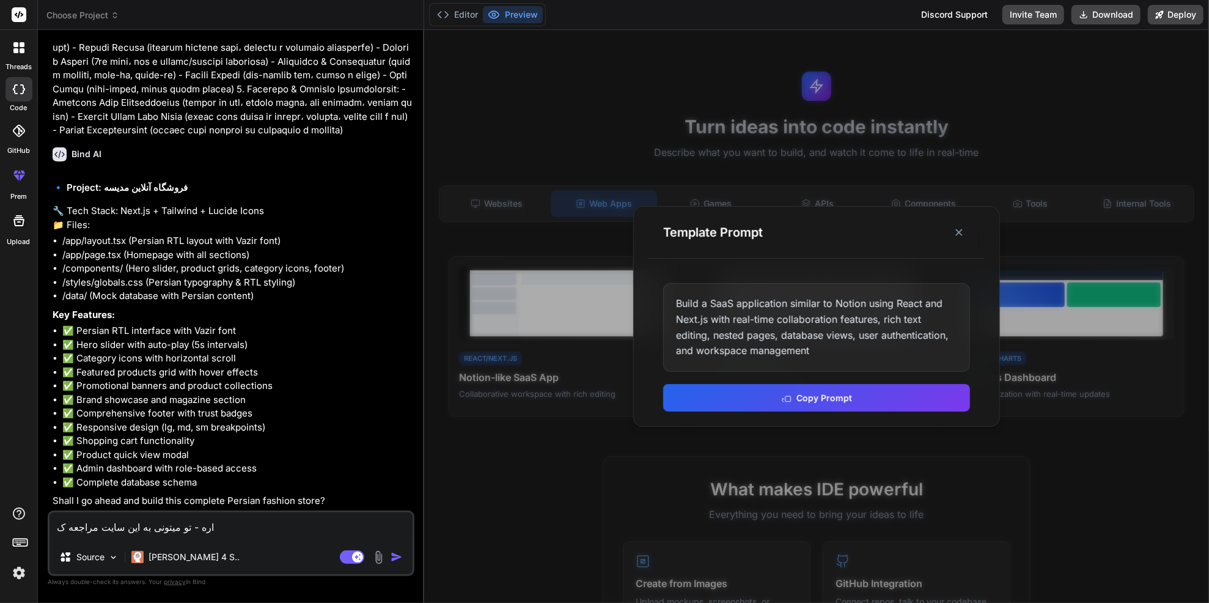
type textarea "x"
type textarea "اره - تو میتونی به این سایت مراجعه کنی"
type textarea "x"
type textarea "اره - تو میتونی به این سایت مراجعه کنی"
type textarea "x"
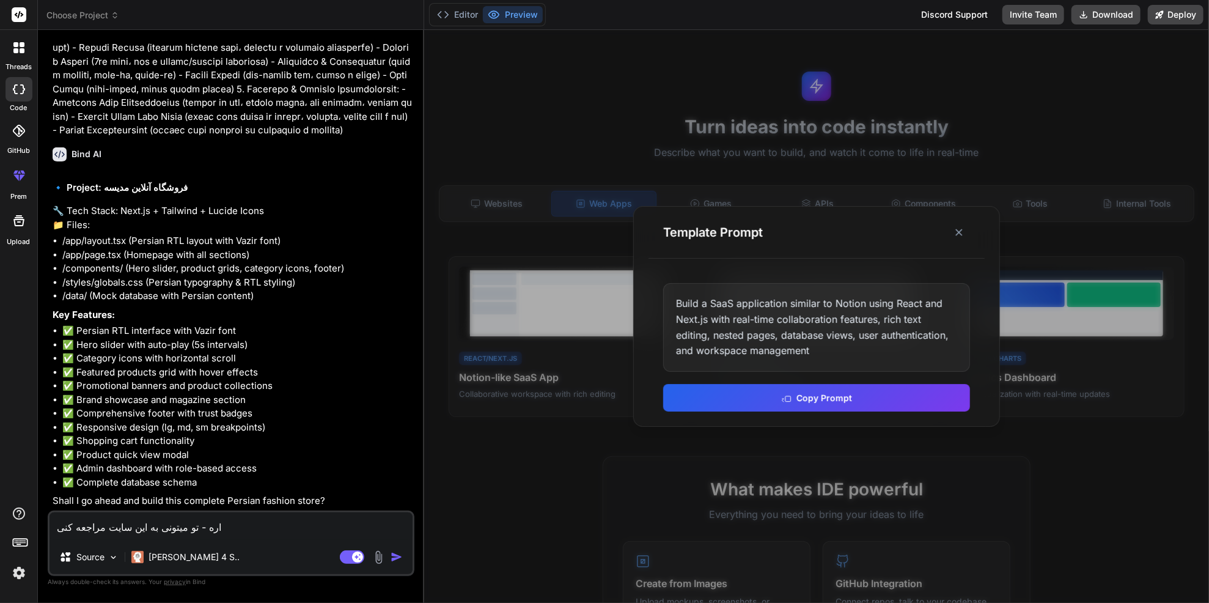
type textarea "اره - تو میتونی به این سایت مراجعه کنی و"
type textarea "x"
type textarea "اره - تو میتونی به این سایت مراجعه کنی و"
type textarea "x"
type textarea "اره - تو میتونی به این سایت مراجعه کنی و د"
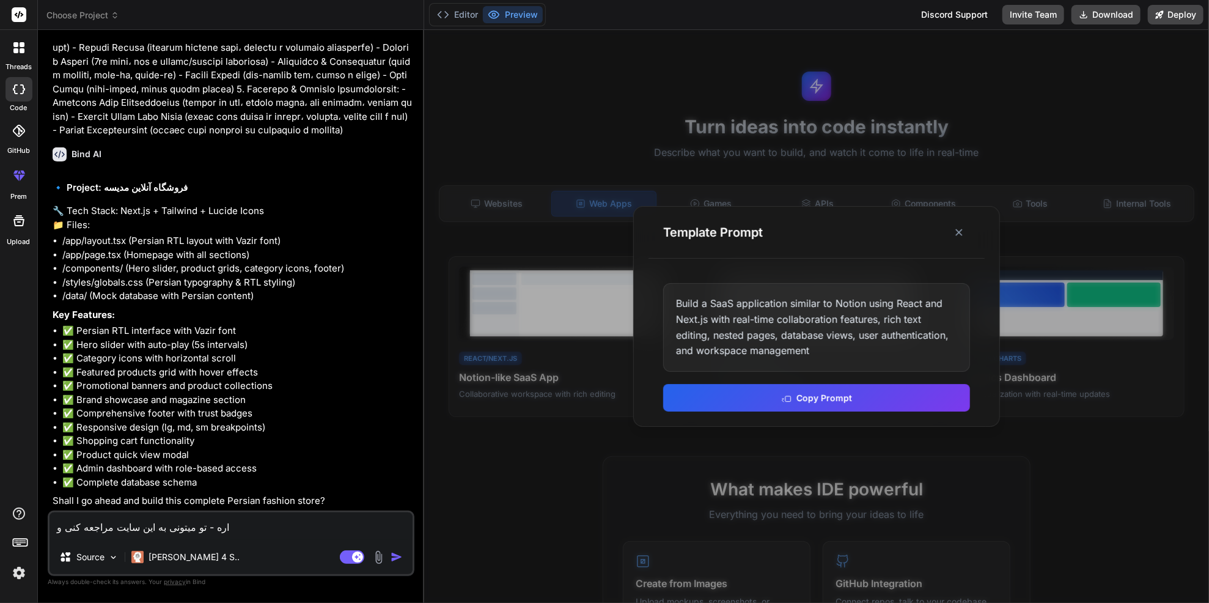
type textarea "x"
type textarea "اره - تو میتونی به این سایت مراجعه کنی و دق"
type textarea "x"
type textarea "اره - تو میتونی به این سایت مراجعه کنی و دقی"
type textarea "x"
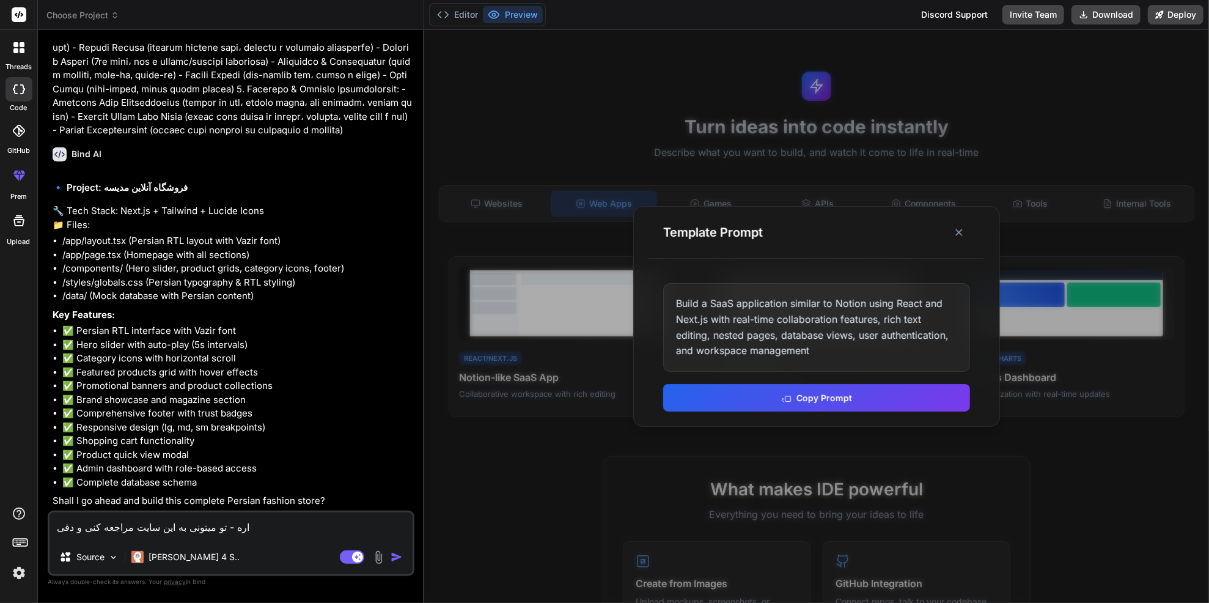
type textarea "اره - تو میتونی به این سایت مراجعه کنی و دقیق"
type textarea "x"
type textarea "اره - تو میتونی به این سایت مراجعه کنی و دقیقا"
type textarea "x"
type textarea "اره - تو میتونی به این سایت مراجعه کنی و دقیقا"
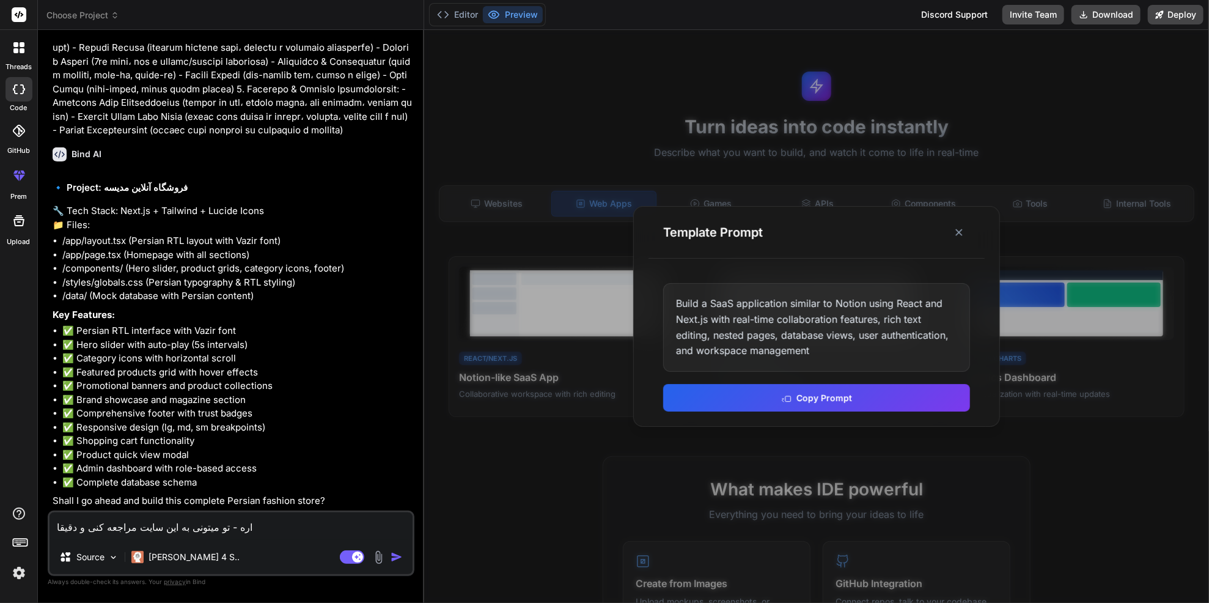
type textarea "x"
type textarea "اره - تو میتونی به این سایت مراجعه کنی و دقیقا u"
type textarea "x"
type textarea "اره - تو میتونی به این سایت مراجعه کنی و دقیقا ui"
type textarea "x"
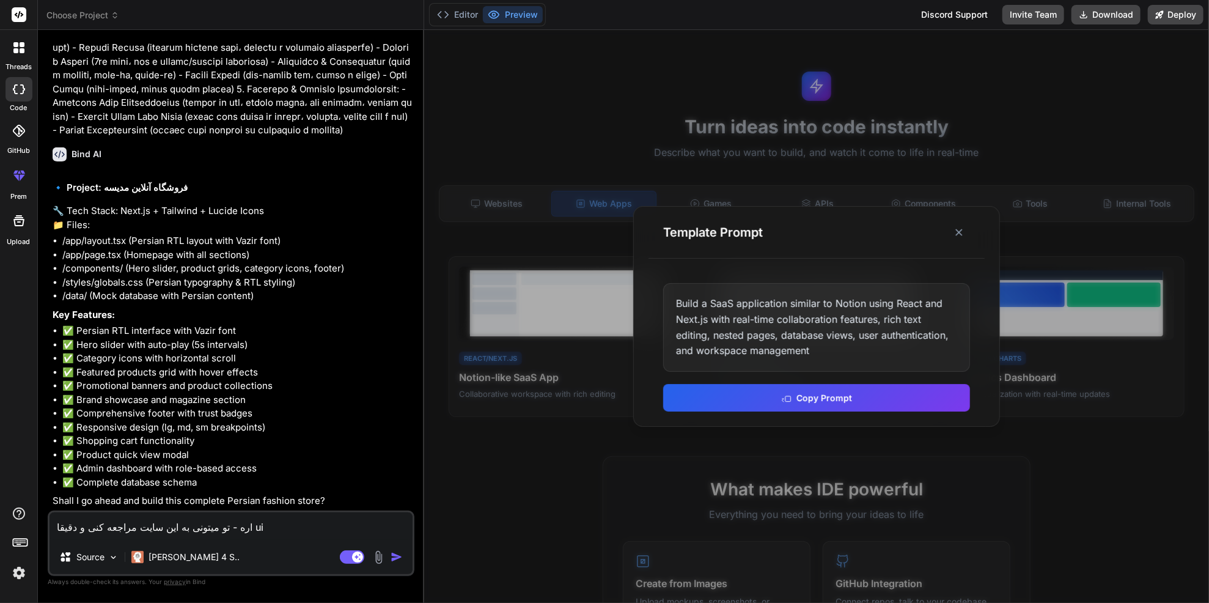
type textarea "اره - تو میتونی به این سایت مراجعه کنی و دقیقا ui"
type textarea "x"
type textarea "اره - تو میتونی به این سایت مراجعه کنی و دقیقا ui س"
type textarea "x"
type textarea "اره - تو میتونی به این سایت مراجعه کنی و دقیقا ui سا"
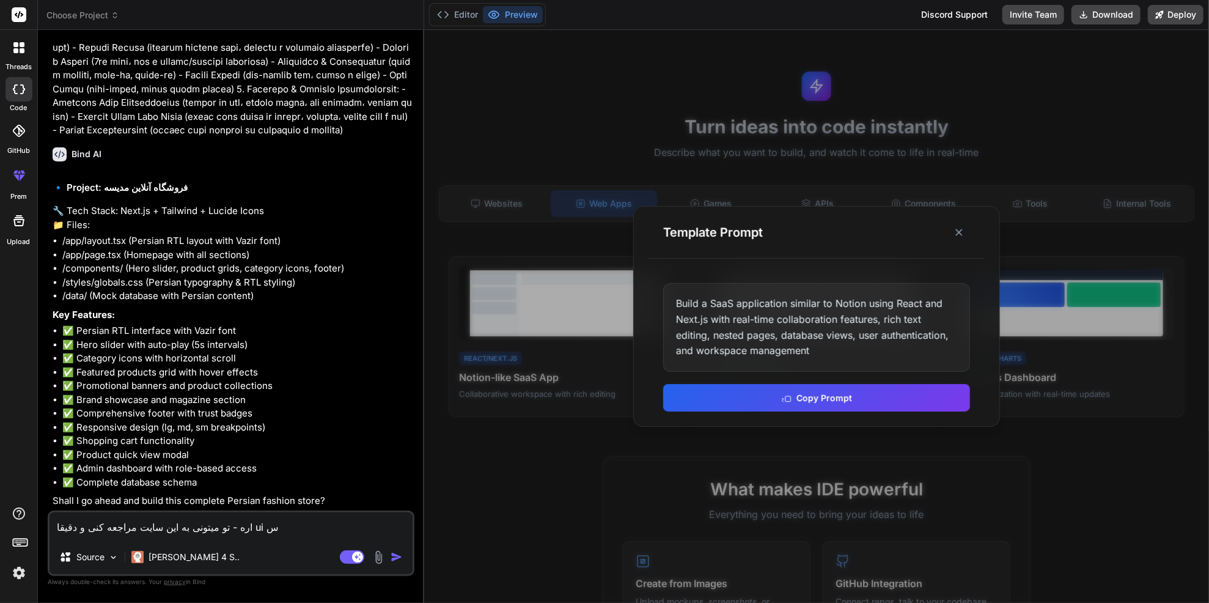
type textarea "x"
type textarea "اره - تو میتونی به این سایت مراجعه کنی و دقیقا ui سای"
type textarea "x"
type textarea "اره - تو میتونی به این سایت مراجعه کنی و دقیقا ui سایت"
type textarea "x"
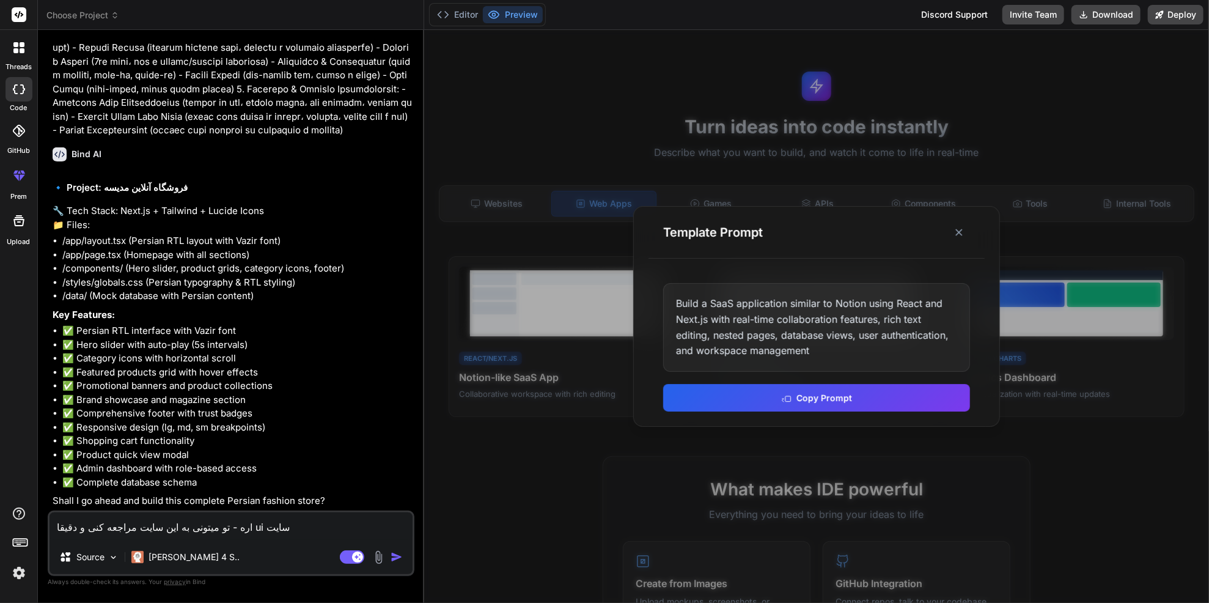
type textarea "اره - تو میتونی به این سایت مراجعه کنی و دقیقا ui سایت"
type textarea "x"
type textarea "اره - تو میتونی به این سایت مراجعه کنی و دقیقا ui سایت م"
type textarea "x"
type textarea "اره - تو میتونی به این سایت مراجعه کنی و دقیقا ui سایت مو"
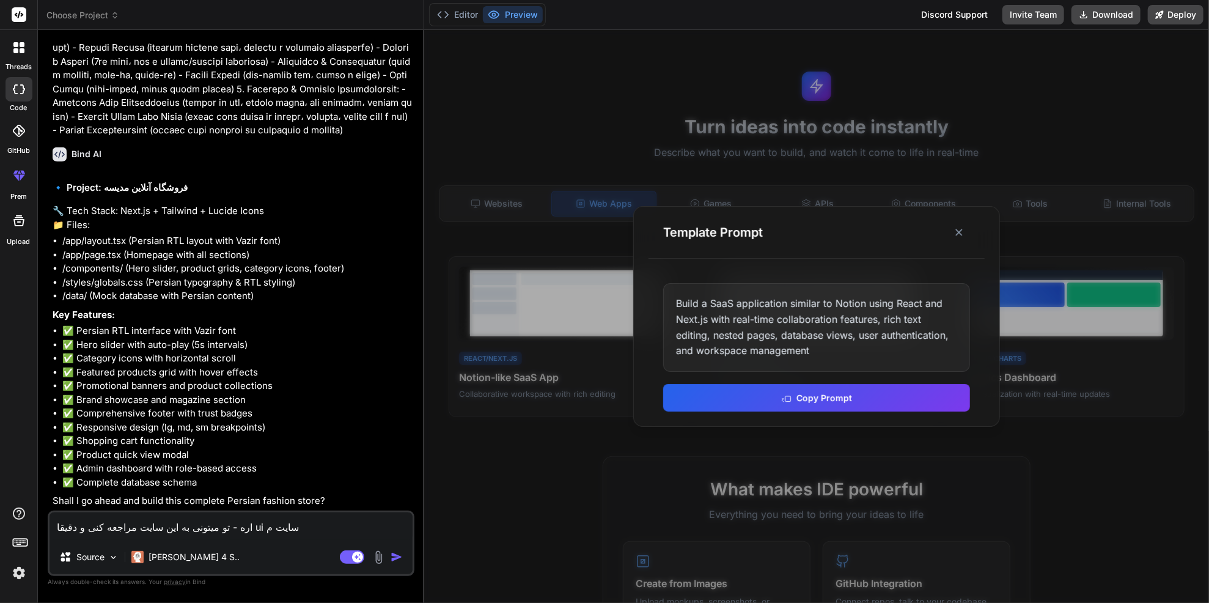
type textarea "x"
type textarea "اره - تو میتونی به این سایت مراجعه کنی و دقیقا ui سایت مور"
type textarea "x"
type textarea "اره - تو میتونی به این سایت مراجعه کنی و دقیقا ui سایت مورد"
type textarea "x"
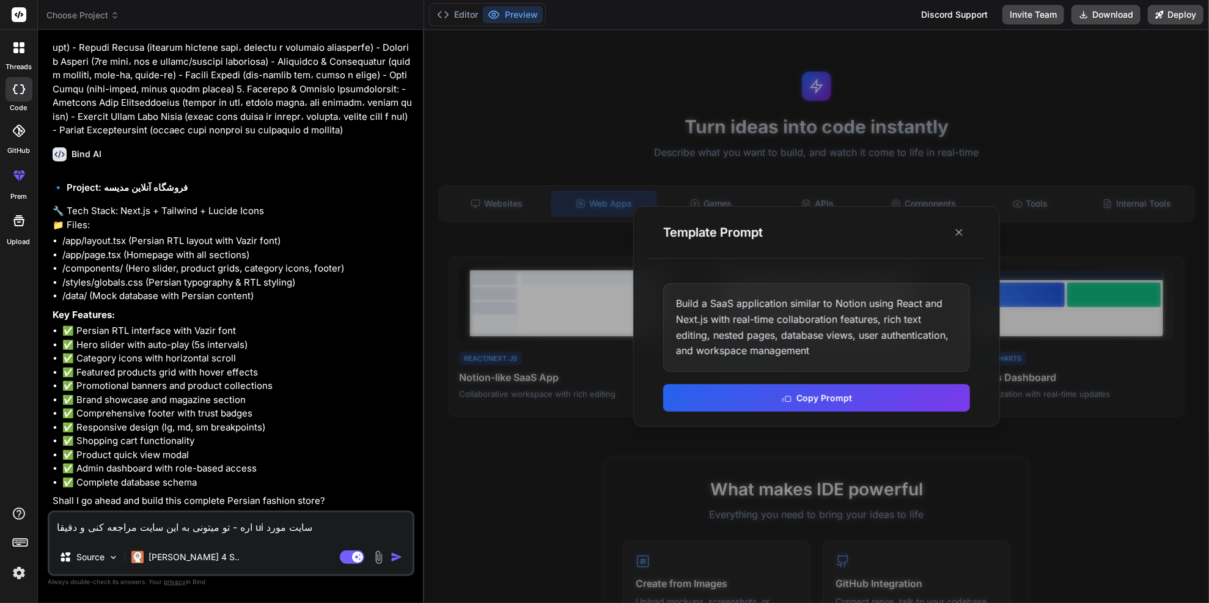
type textarea "اره - تو میتونی به این سایت مراجعه کنی و دقیقا ui سایت مورد"
type textarea "x"
type textarea "اره - تو میتونی به این سایت مراجعه کنی و دقیقا ui سایت مورد ت"
type textarea "x"
type textarea "اره - تو میتونی به این سایت مراجعه کنی و دقیقا ui سایت مورد"
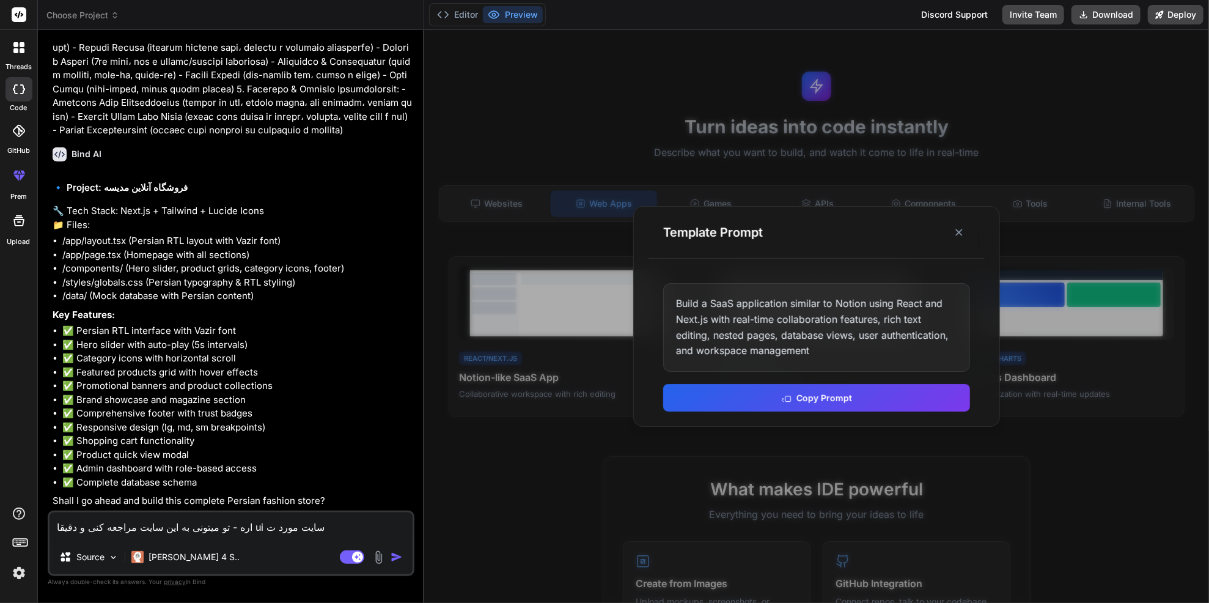
type textarea "x"
type textarea "اره - تو میتونی به این سایت مراجعه کنی و دقیقا ui سایت مورد ن"
type textarea "x"
type textarea "اره - تو میتونی به این سایت مراجعه کنی و دقیقا ui سایت مورد نظ"
type textarea "x"
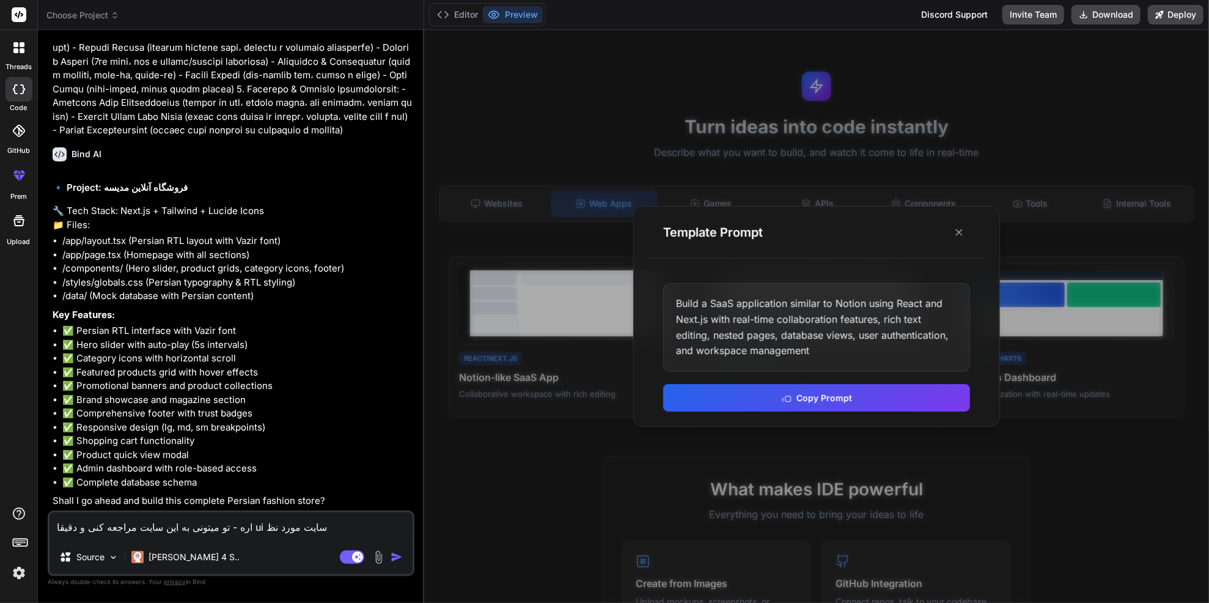
type textarea "اره - تو میتونی به این سایت مراجعه کنی و دقیقا ui سایت مورد نظر"
type textarea "x"
type textarea "اره - تو میتونی به این سایت مراجعه کنی و دقیقا ui سایت مورد نظر"
type textarea "x"
type textarea "اره - تو میتونی به این سایت مراجعه کنی و دقیقا ui سایت مورد نظر ر"
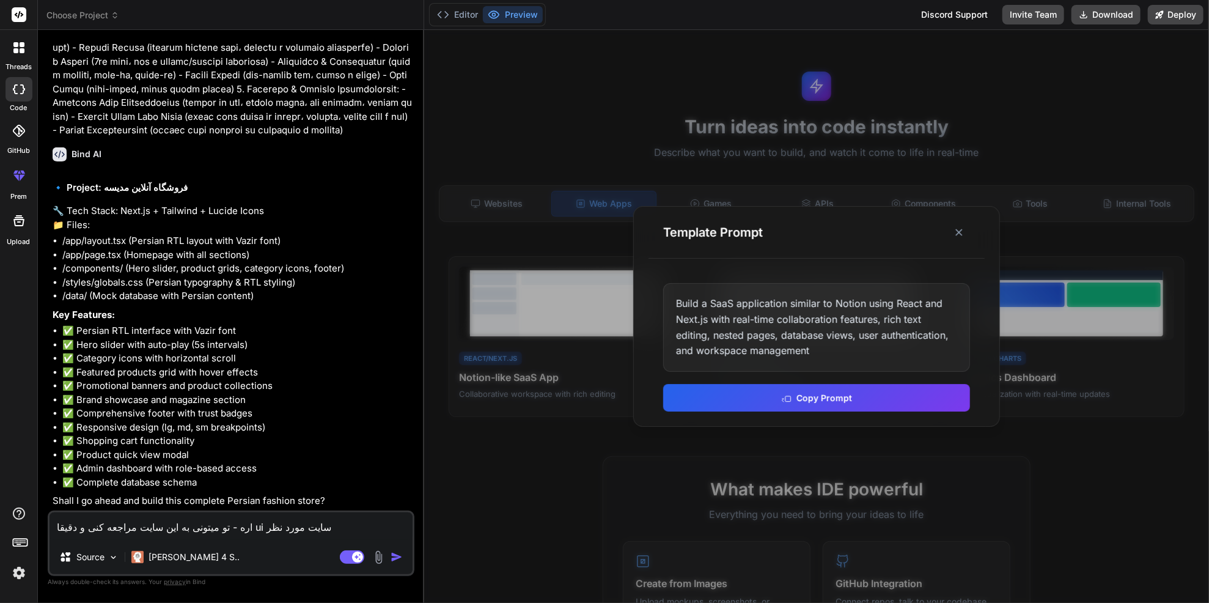
type textarea "x"
type textarea "اره - تو میتونی به این سایت مراجعه کنی و دقیقا ui سایت مورد نظر را"
type textarea "x"
type textarea "اره - تو میتونی به این سایت مراجعه کنی و دقیقا ui سایت مورد نظر را"
type textarea "x"
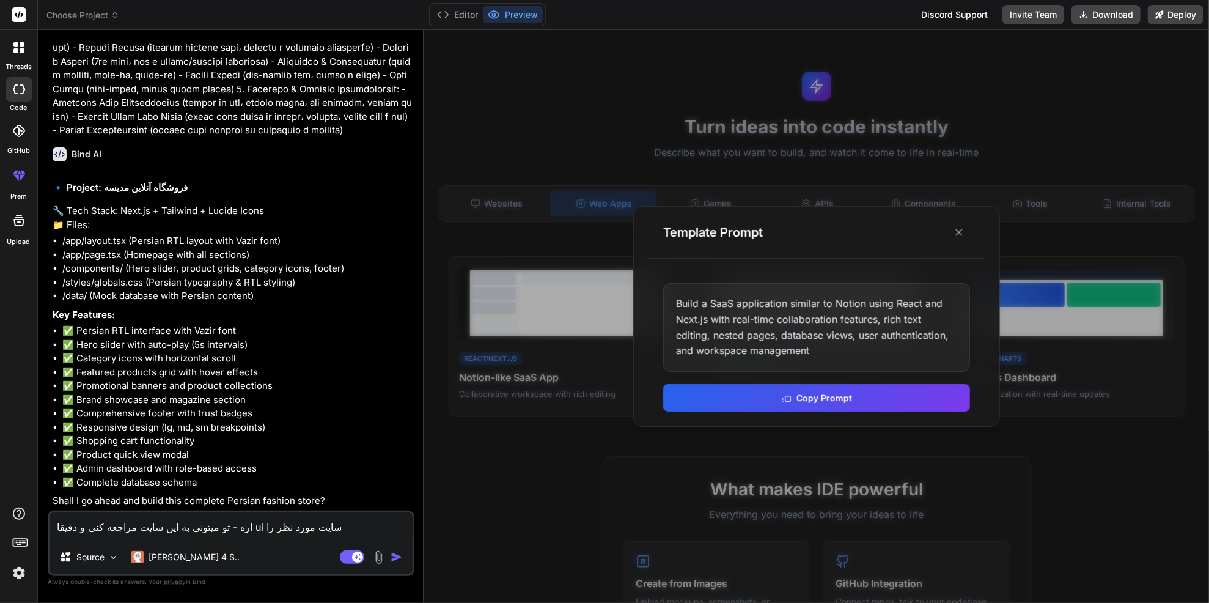
type textarea "اره - تو میتونی به این سایت مراجعه کنی و دقیقا ui سایت مورد نظر را م"
type textarea "x"
type textarea "اره - تو میتونی به این سایت مراجعه کنی و دقیقا ui سایت مورد نظر را می"
type textarea "x"
type textarea "اره - تو میتونی به این سایت مراجعه کنی و دقیقا ui سایت مورد نظر را میخ"
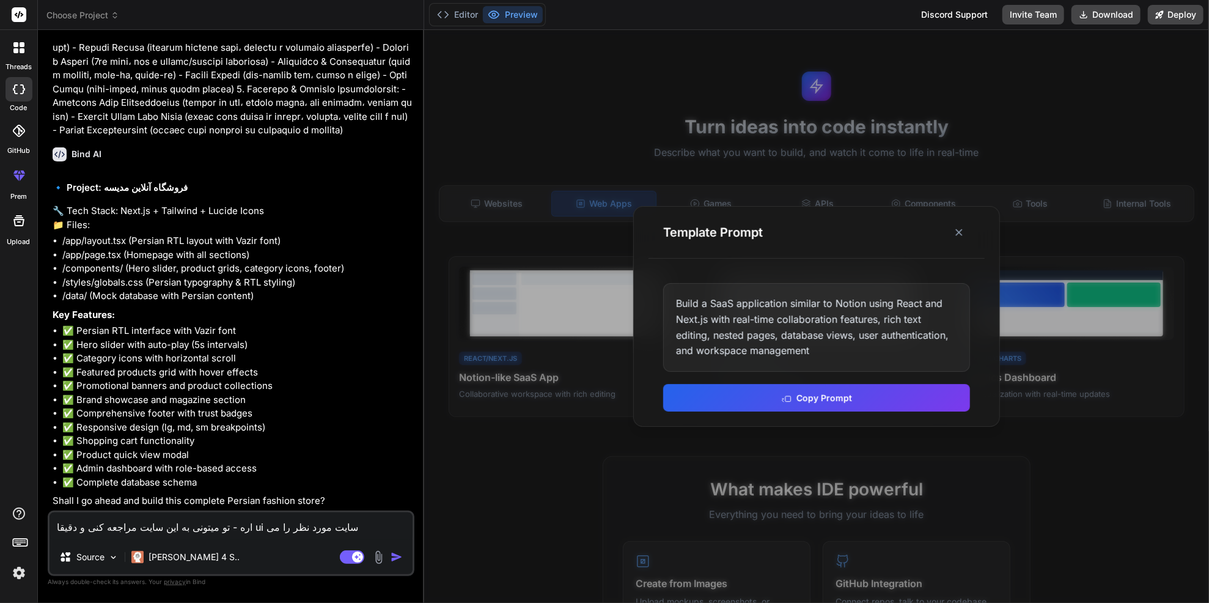
type textarea "x"
type textarea "اره - تو میتونی به این سایت مراجعه کنی و دقیقا ui سایت مورد نظر را میخو"
type textarea "x"
type textarea "اره - تو میتونی به این سایت مراجعه کنی و دقیقا ui سایت مورد نظر را میخوا"
type textarea "x"
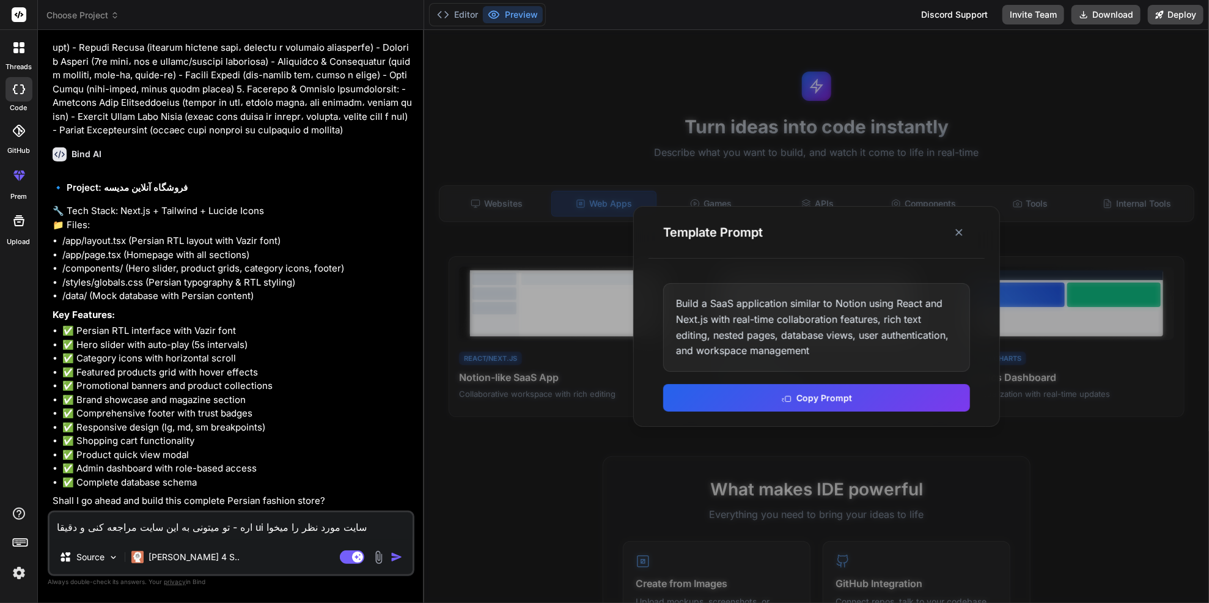
type textarea "اره - تو میتونی به این سایت مراجعه کنی و دقیقا ui سایت مورد نظر را میخوام"
type textarea "x"
type textarea "اره - تو میتونی به این سایت مراجعه کنی و دقیقا ui سایت مورد نظر را میخوام"
type textarea "x"
type textarea "اره - تو میتونی به این سایت مراجعه کنی و دقیقا ui سایت مورد نظر را میخوام ب"
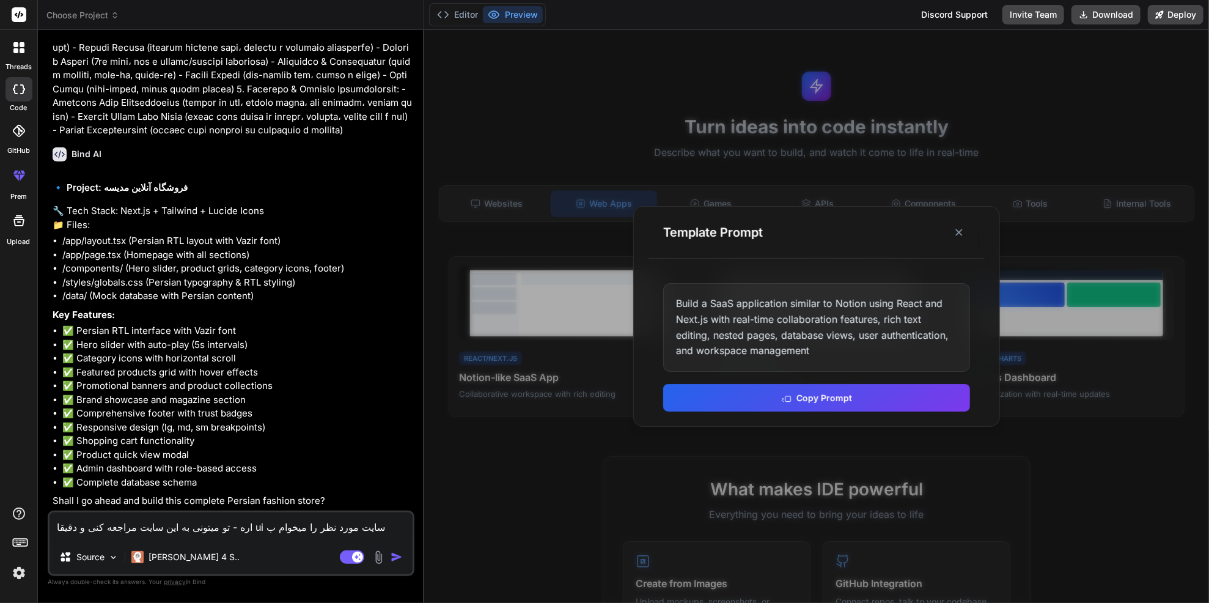
type textarea "x"
type textarea "اره - تو میتونی به این سایت مراجعه کنی و دقیقا ui سایت مورد نظر را میخوام بر"
type textarea "x"
type textarea "اره - تو میتونی به این سایت مراجعه کنی و دقیقا ui سایت مورد نظر را میخوام برا"
type textarea "x"
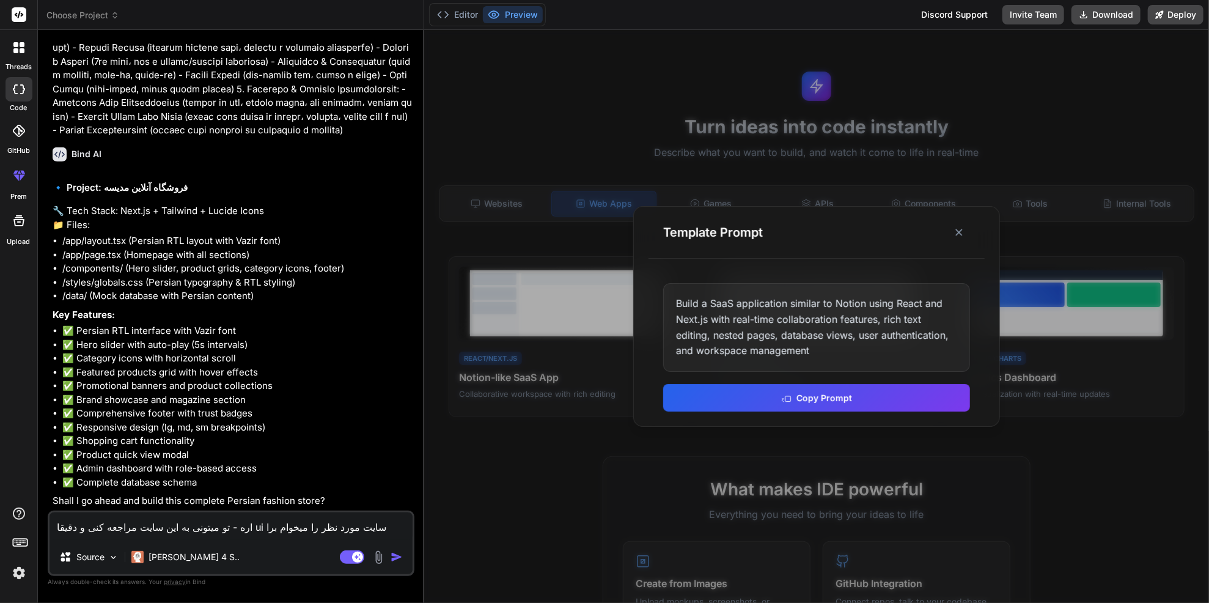
type textarea "اره - تو میتونی به این سایت مراجعه کنی و دقیقا ui سایت مورد نظر را میخوام برای"
type textarea "x"
type textarea "اره - تو میتونی به این سایت مراجعه کنی و دقیقا ui سایت مورد نظر را میخوام برای"
type textarea "x"
type textarea "اره - تو میتونی به این سایت مراجعه کنی و دقیقا ui سایت مورد نظر را میخوام برای پ"
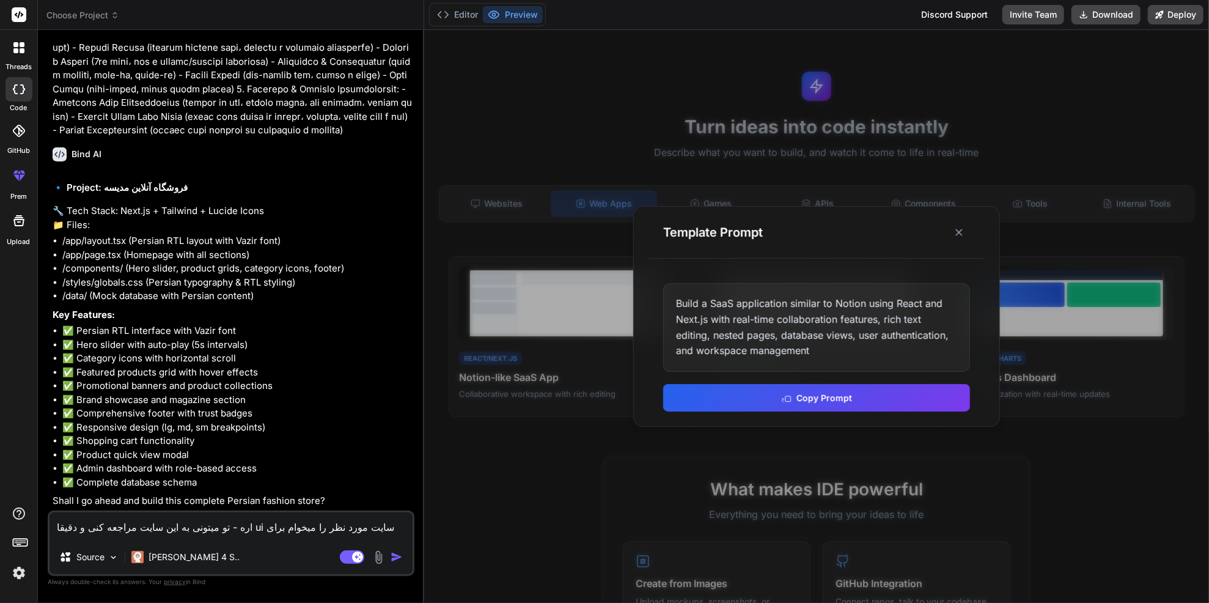
type textarea "x"
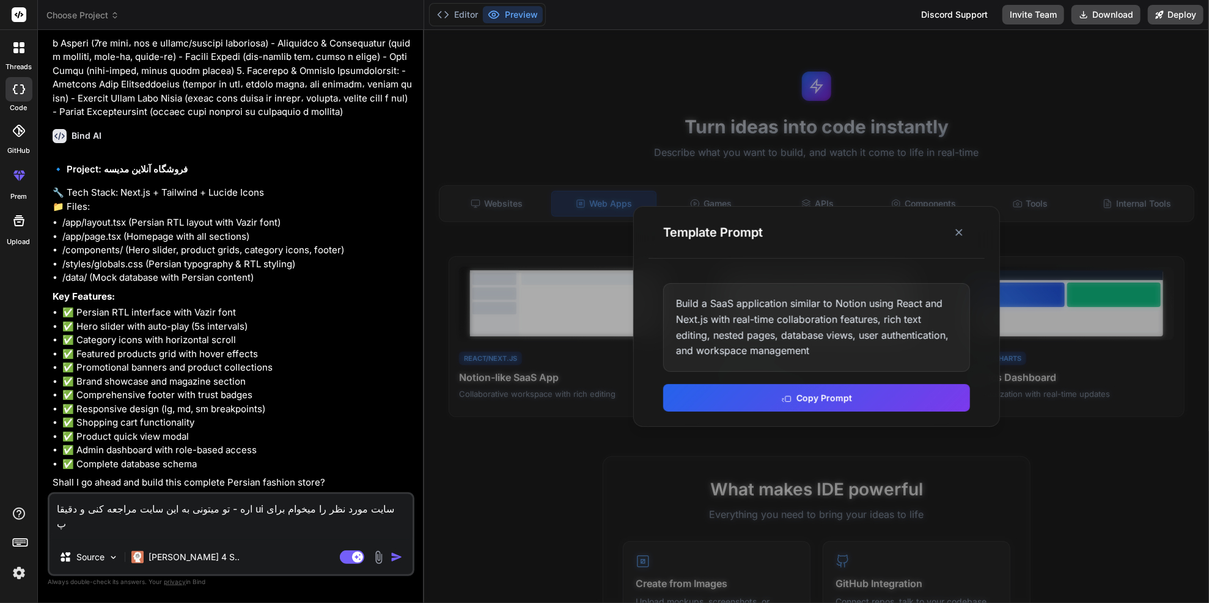
type textarea "اره - تو میتونی به این سایت مراجعه کنی و دقیقا ui سایت مورد نظر را میخوام برای …"
type textarea "x"
type textarea "اره - تو میتونی به این سایت مراجعه کنی و دقیقا ui سایت مورد نظر را میخوام برای …"
type textarea "x"
type textarea "اره - تو میتونی به این سایت مراجعه کنی و دقیقا ui سایت مورد نظر را میخوام برای …"
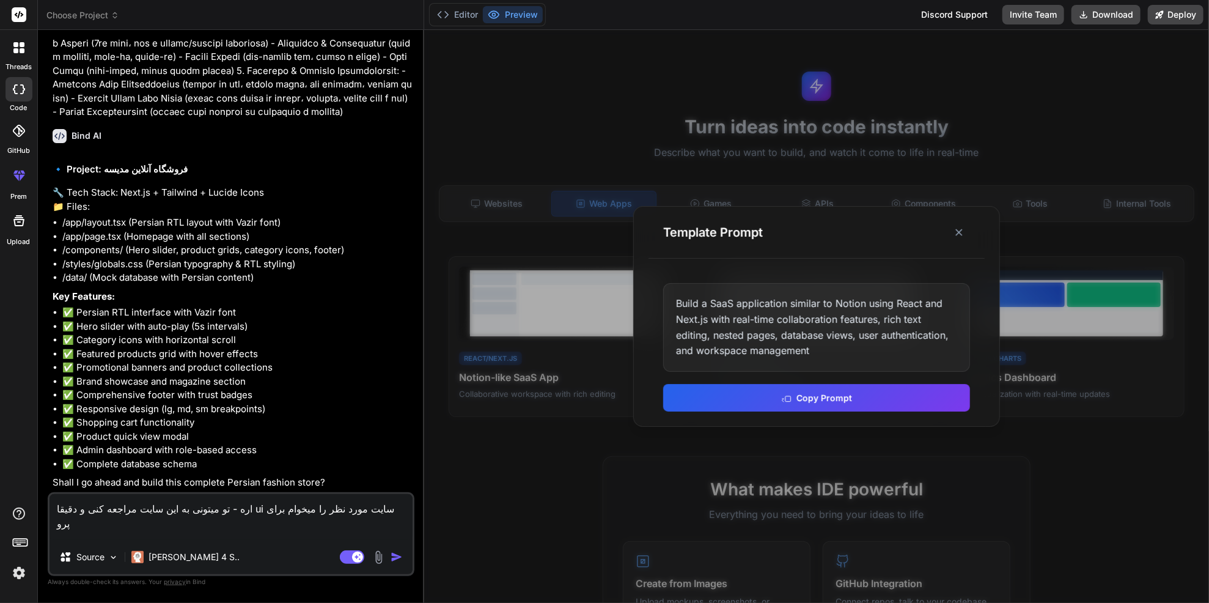
type textarea "x"
type textarea "اره - تو میتونی به این سایت مراجعه کنی و دقیقا ui سایت مورد نظر را میخوام برای …"
type textarea "x"
type textarea "اره - تو میتونی به این سایت مراجعه کنی و دقیقا ui سایت مورد نظر را میخوام برای …"
type textarea "x"
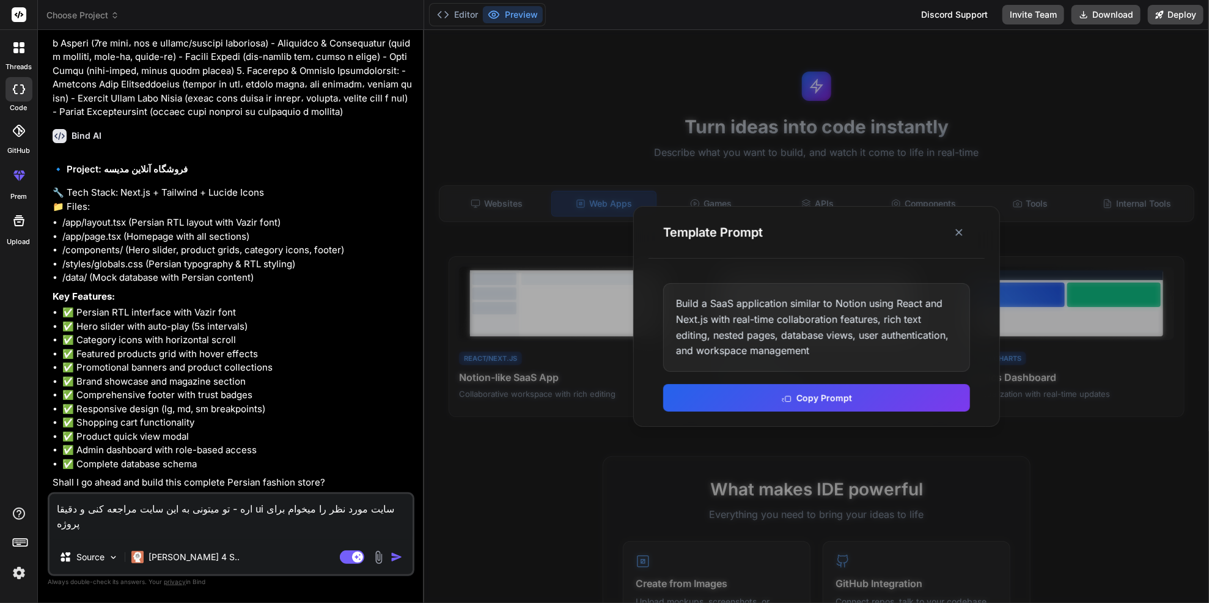
type textarea "اره - تو میتونی به این سایت مراجعه کنی و دقیقا ui سایت مورد نظر را میخوام برای …"
type textarea "x"
type textarea "اره - تو میتونی به این سایت مراجعه کنی و دقیقا ui سایت مورد نظر را میخوام برای …"
type textarea "x"
type textarea "اره - تو میتونی به این سایت مراجعه کنی و دقیقا ui سایت مورد نظر را میخوام برای …"
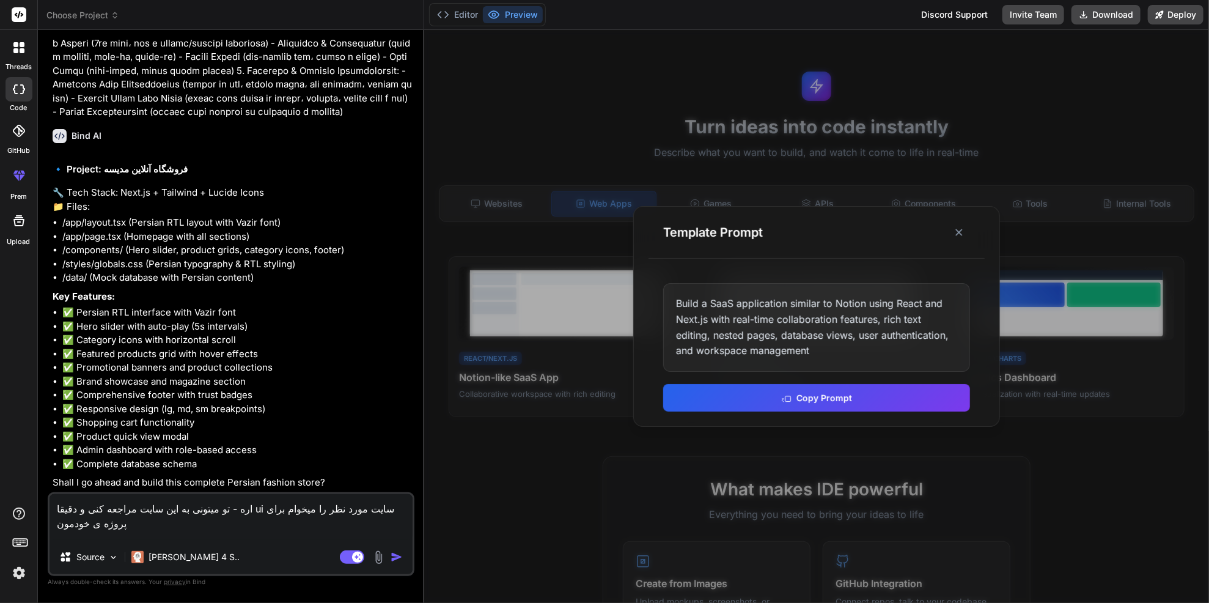
paste textarea "[URL][DOMAIN_NAME]"
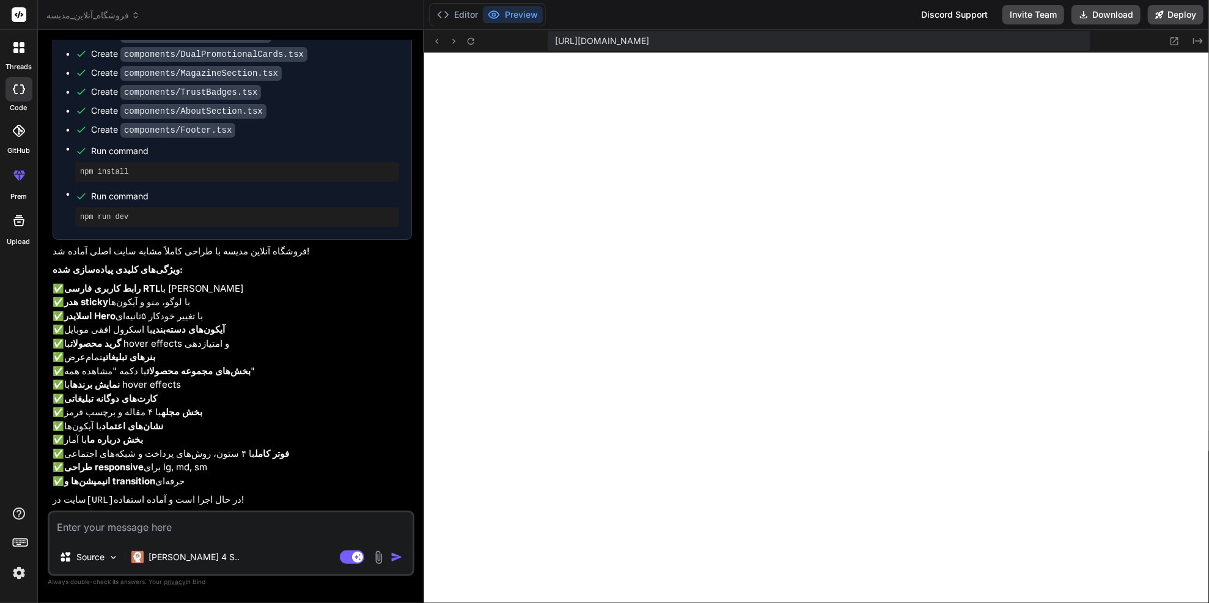
scroll to position [504, 0]
click at [183, 335] on strong "آیکون‌های دسته‌بندی" at bounding box center [189, 329] width 72 height 12
click at [543, 19] on button "Preview" at bounding box center [513, 14] width 60 height 17
click at [543, 18] on button "Preview" at bounding box center [513, 14] width 60 height 17
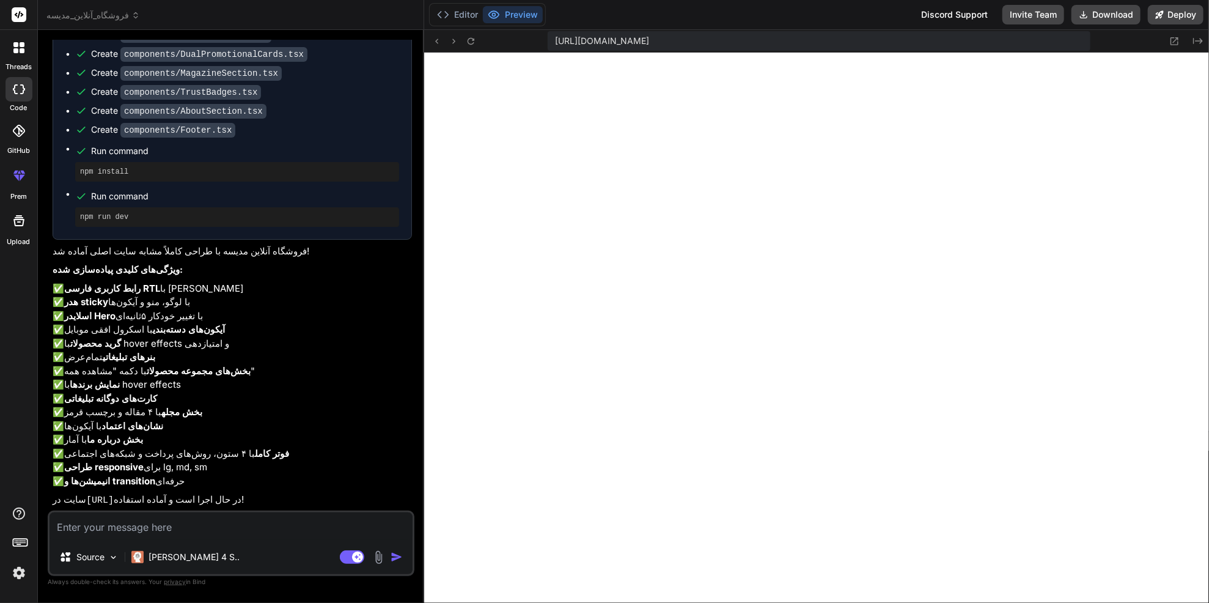
scroll to position [986, 0]
click at [469, 18] on button "Editor" at bounding box center [457, 14] width 51 height 17
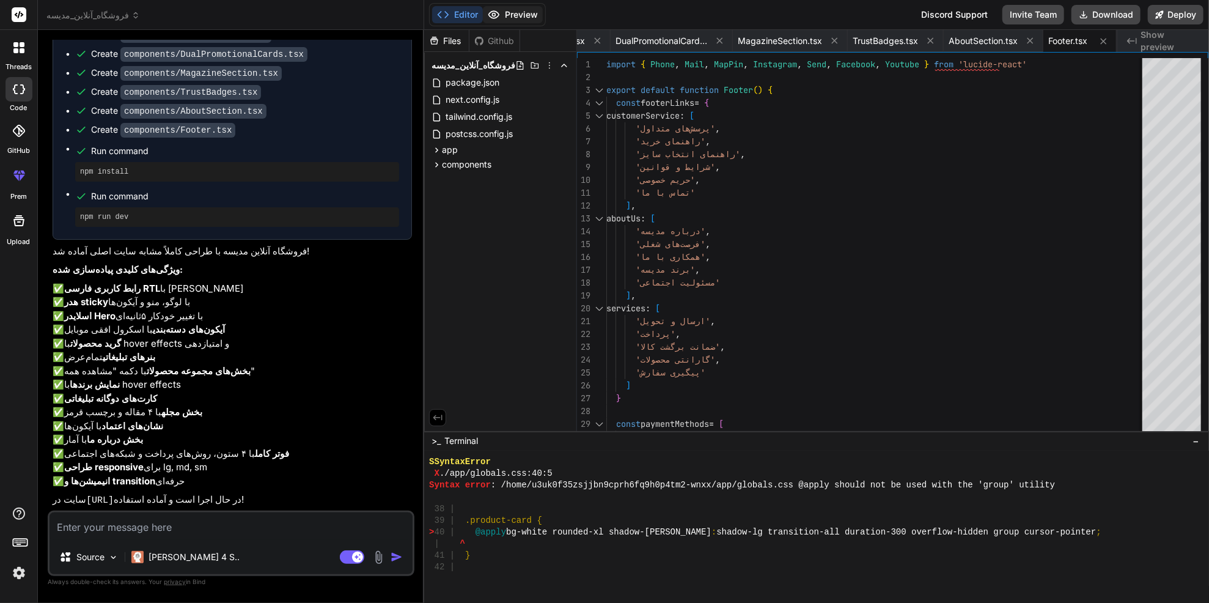
click at [538, 9] on button "Preview" at bounding box center [513, 14] width 60 height 17
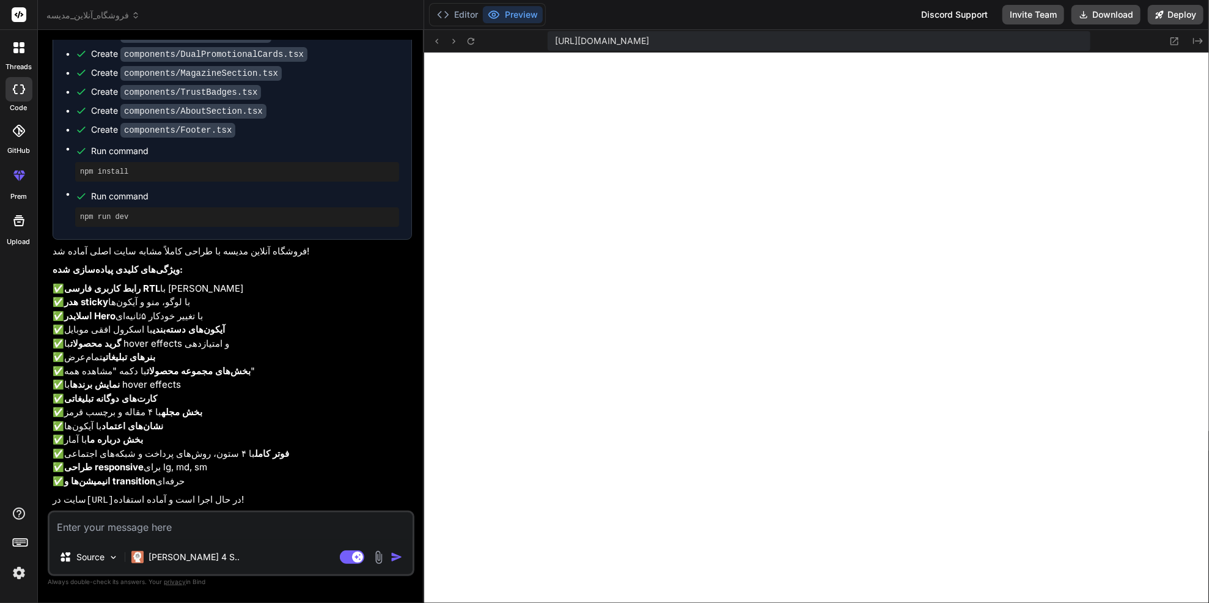
click at [196, 512] on textarea at bounding box center [231, 526] width 363 height 28
paste textarea "Failed to compile ./app/page.tsx:1:0 Module not found: Can't resolve '@/compone…"
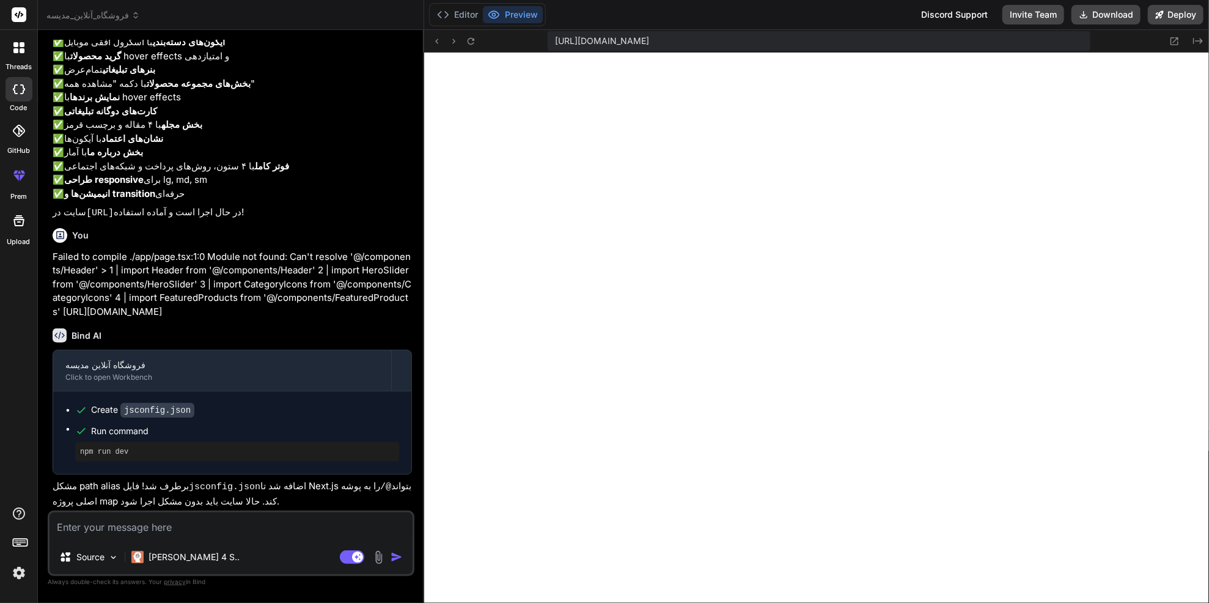
scroll to position [3017, 0]
click at [415, 376] on div "Bind AI Web Search Created with Pixso. Code Generator You hello Bind AI Hello! …" at bounding box center [231, 316] width 386 height 572
click at [474, 43] on button at bounding box center [470, 41] width 15 height 15
click at [201, 515] on textarea at bounding box center [231, 526] width 363 height 28
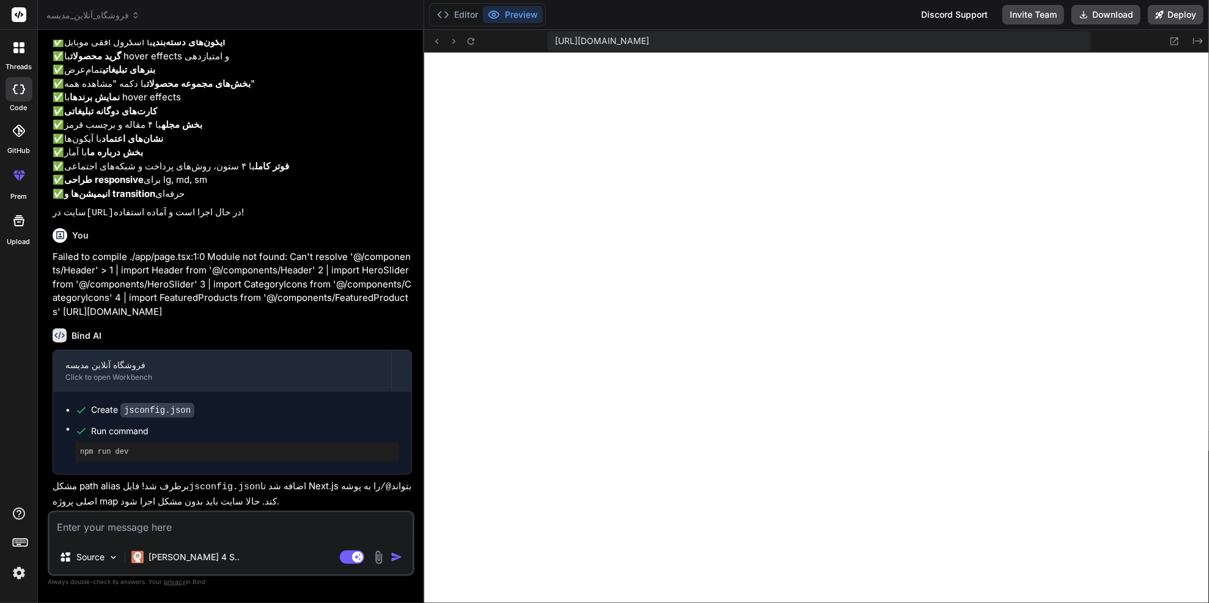
paste textarea "Failed to compile ./app/page.tsx:1:0 Module not found: Can't resolve '@/compone…"
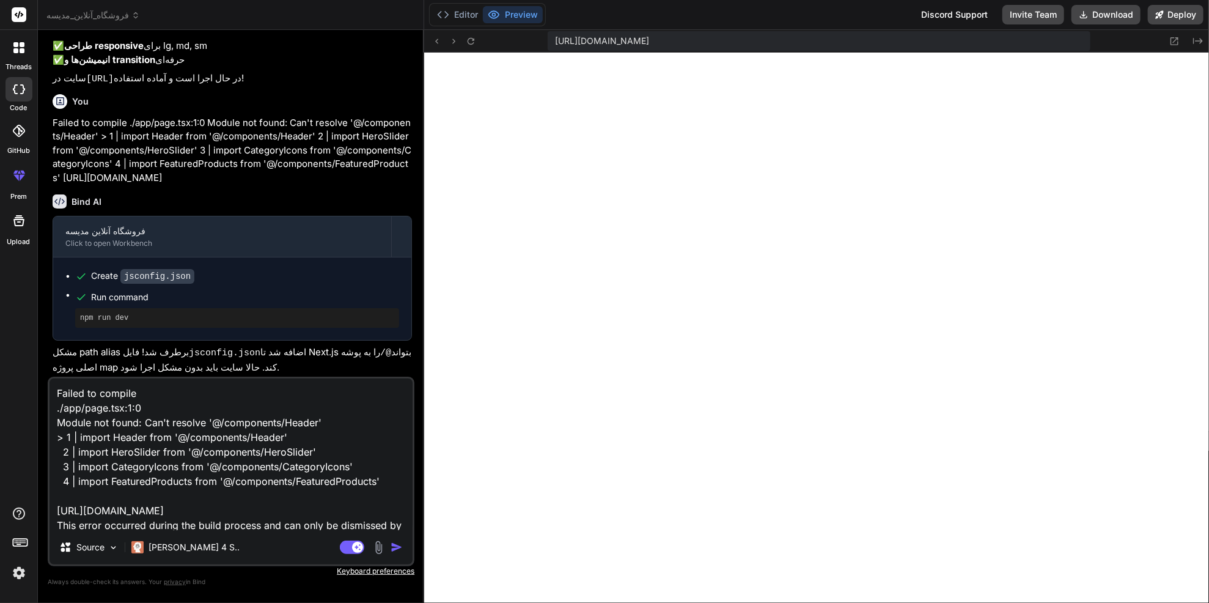
scroll to position [94, 0]
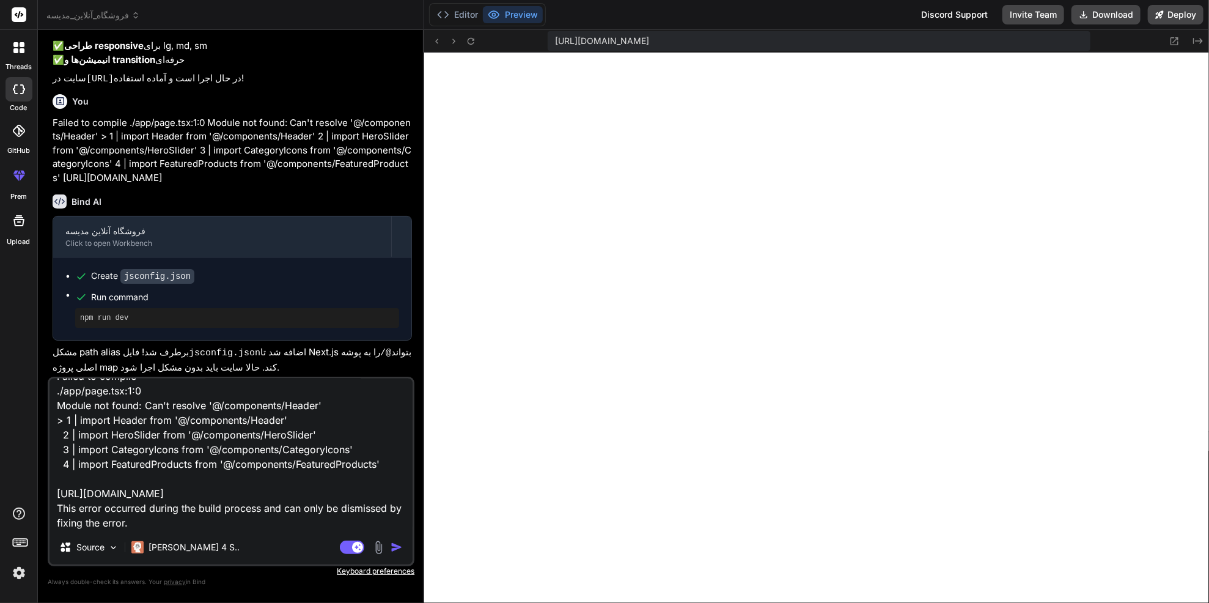
click at [391, 541] on img "button" at bounding box center [397, 547] width 12 height 12
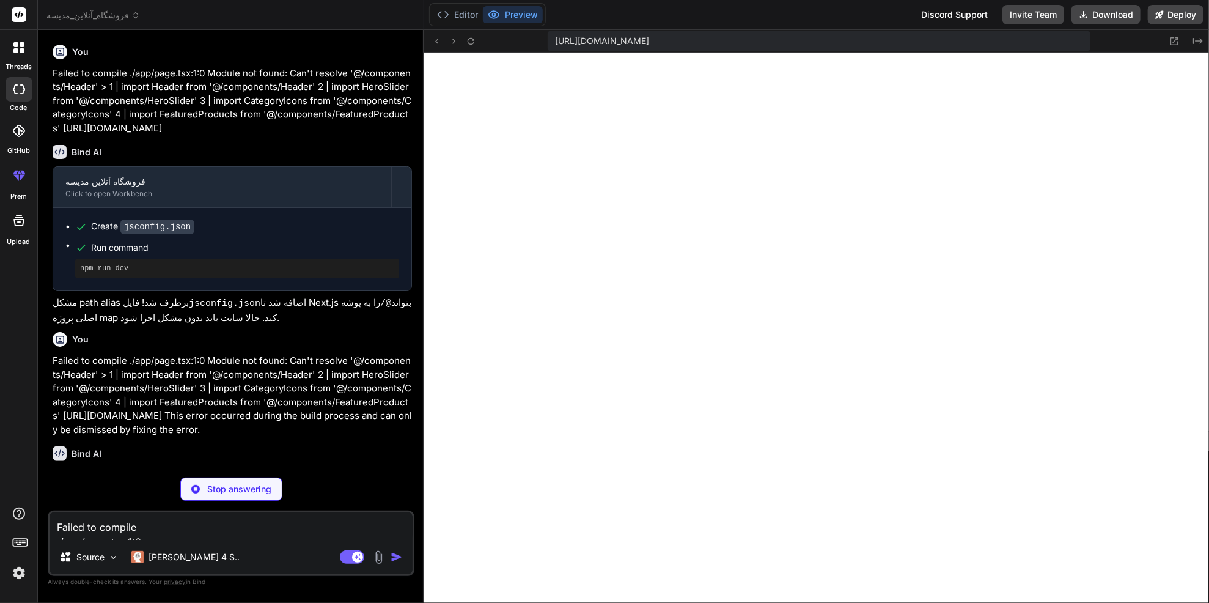
scroll to position [2666, 0]
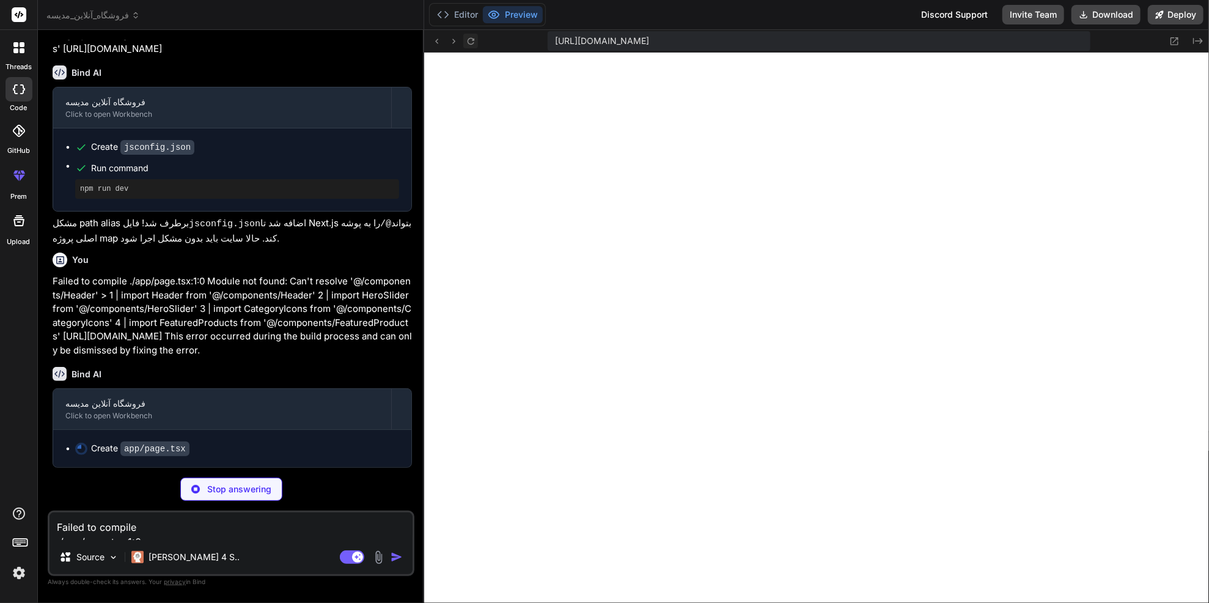
click at [476, 42] on icon at bounding box center [471, 41] width 10 height 10
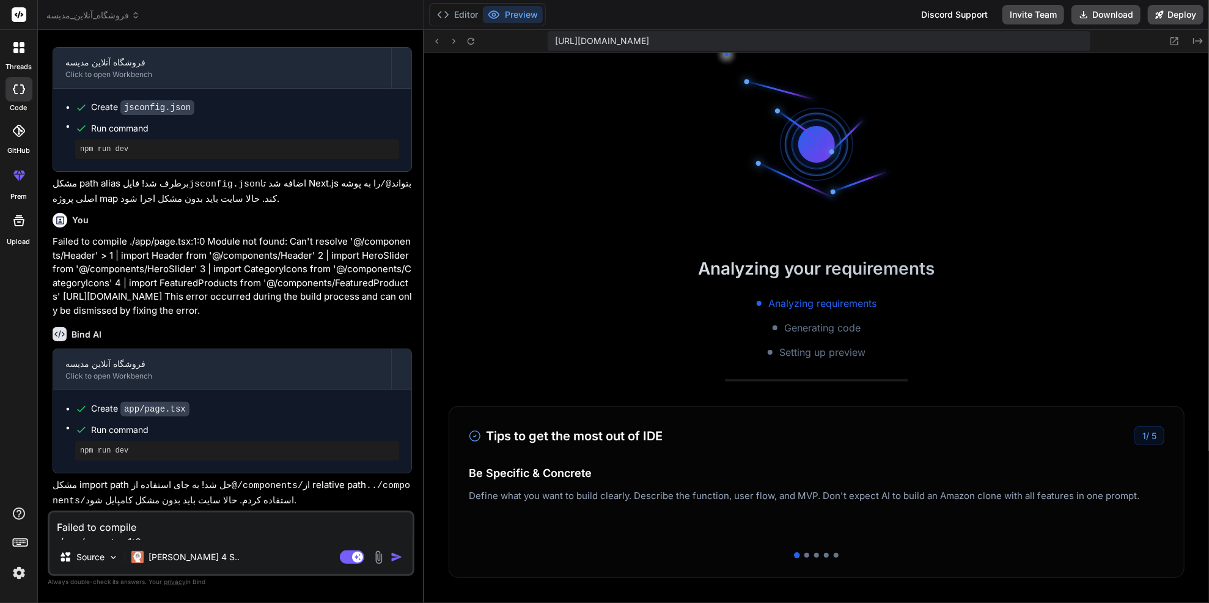
scroll to position [4895, 0]
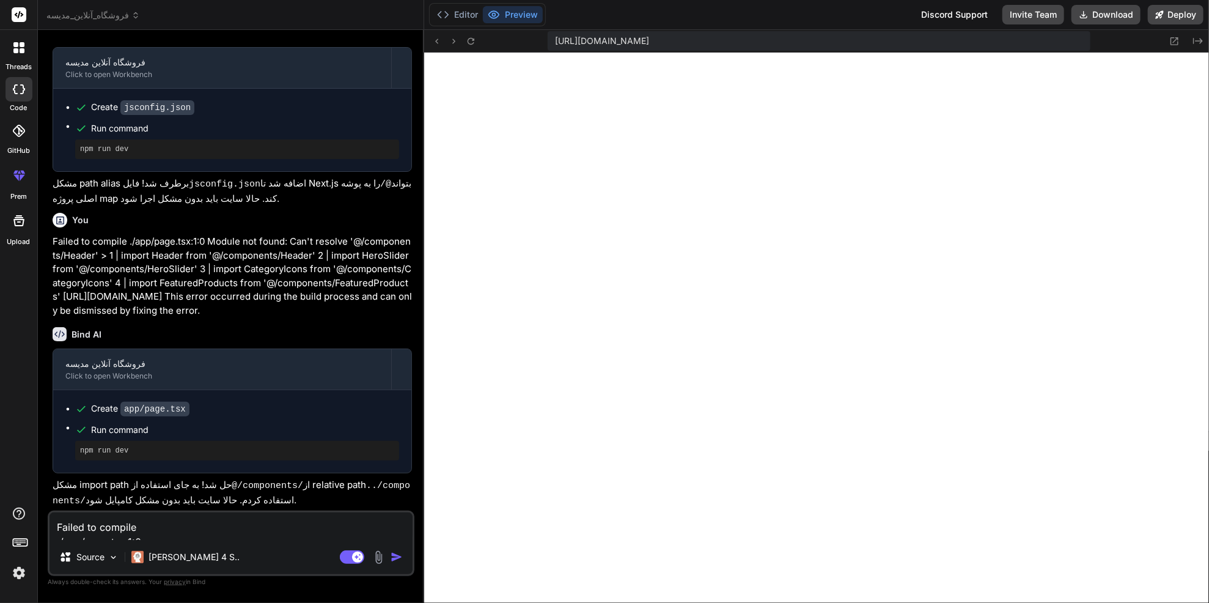
click at [306, 523] on textarea "Failed to compile ./app/page.tsx:1:0 Module not found: Can't resolve '@/compone…" at bounding box center [231, 526] width 363 height 28
paste textarea "/app/globals.css:40:5 Syntax error: /home/u3uk0f35zsjjbn9cprh6fq9h0p4tm2-wnxx/a…"
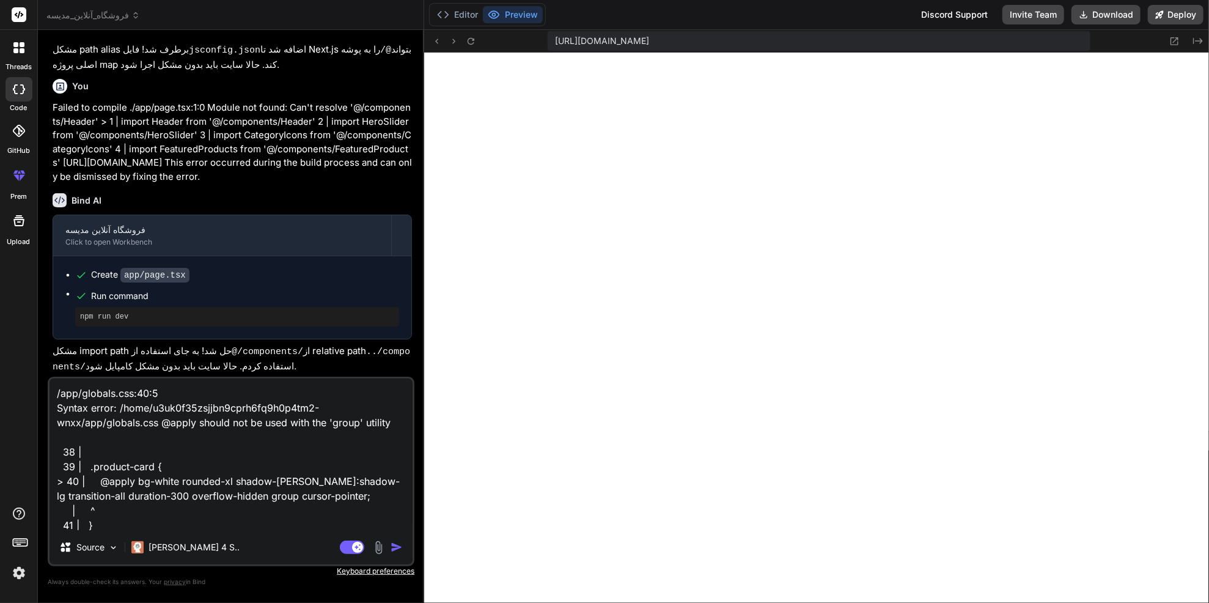
scroll to position [130, 0]
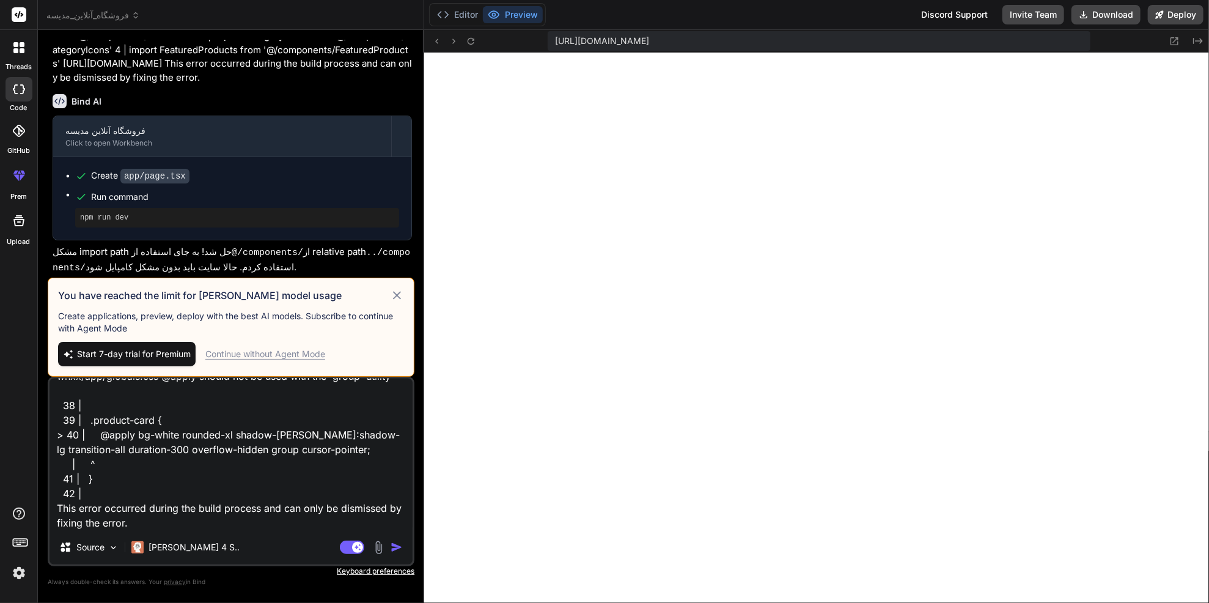
click at [165, 348] on span "Start 7-day trial for Premium" at bounding box center [134, 354] width 114 height 12
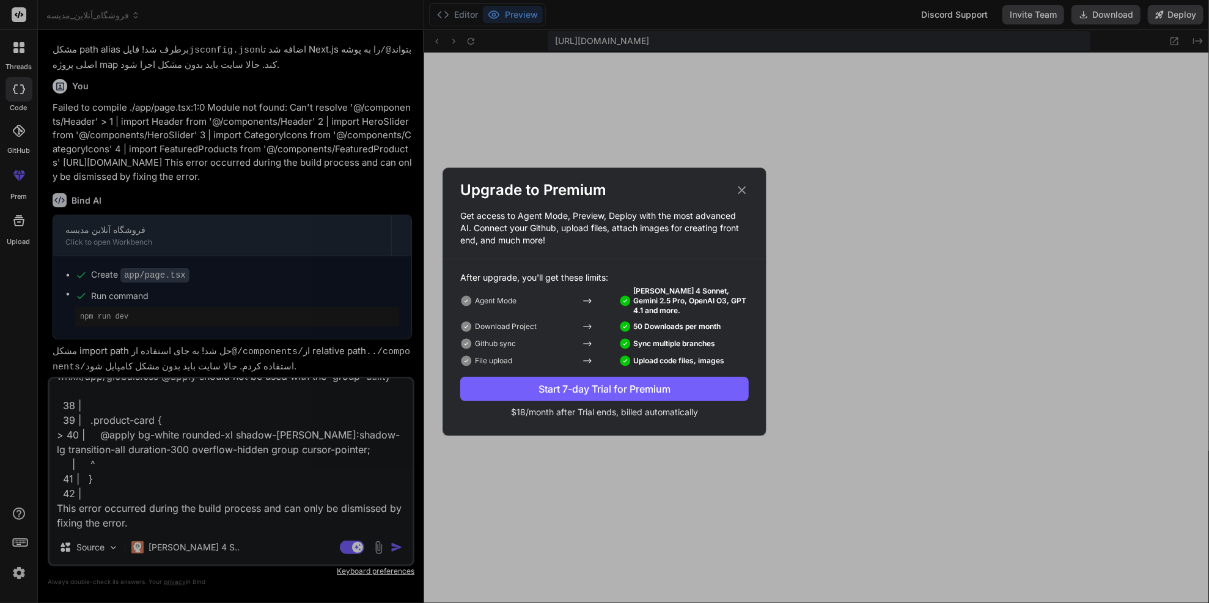
click at [640, 396] on div "Start 7-day Trial for Premium" at bounding box center [604, 389] width 289 height 15
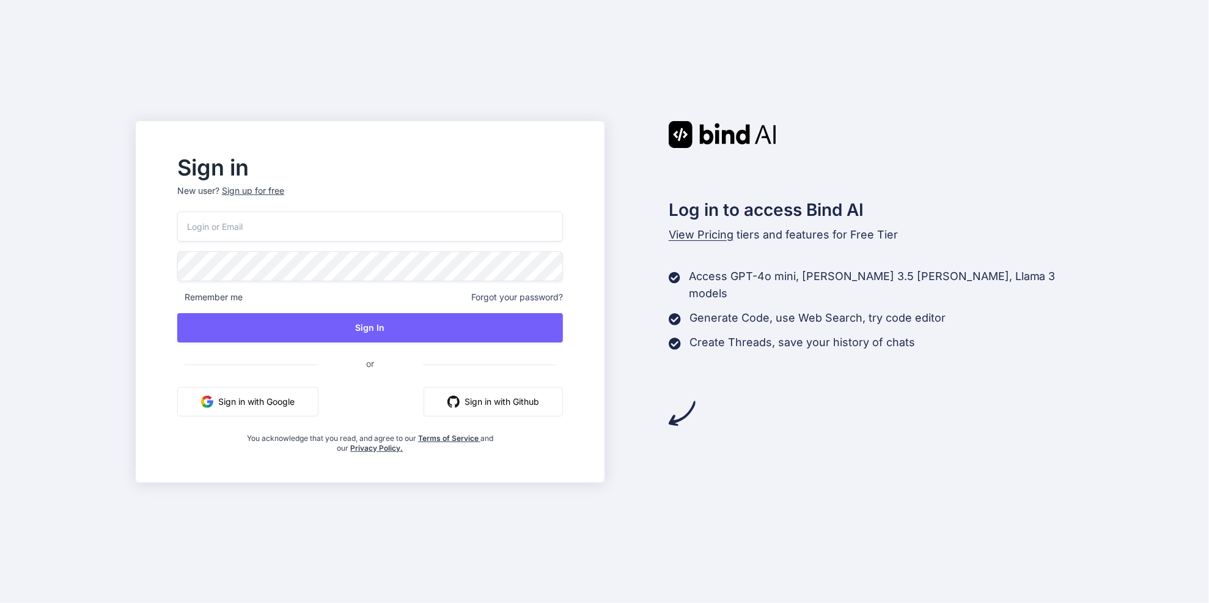
click at [282, 416] on button "Sign in with Google" at bounding box center [247, 401] width 141 height 29
